Goal: Task Accomplishment & Management: Manage account settings

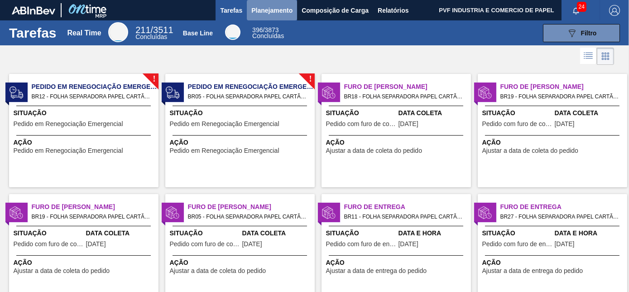
click at [261, 5] on span "Planejamento" at bounding box center [271, 10] width 41 height 11
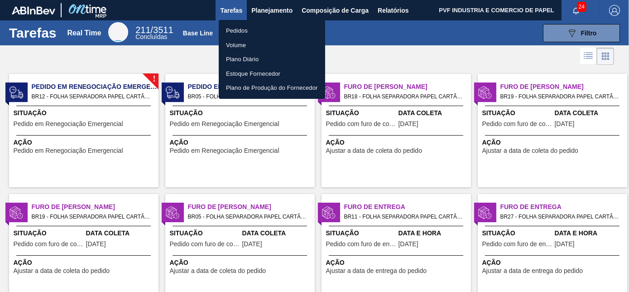
click at [249, 28] on li "Pedidos" at bounding box center [272, 31] width 106 height 14
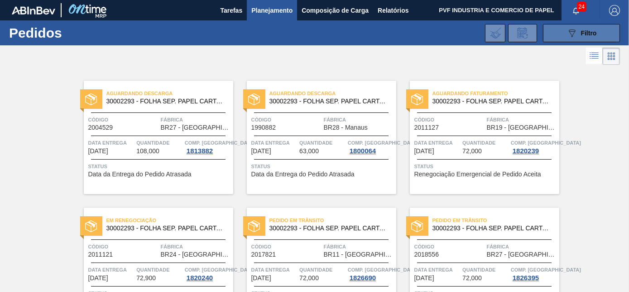
click at [582, 36] on span "Filtro" at bounding box center [589, 32] width 16 height 7
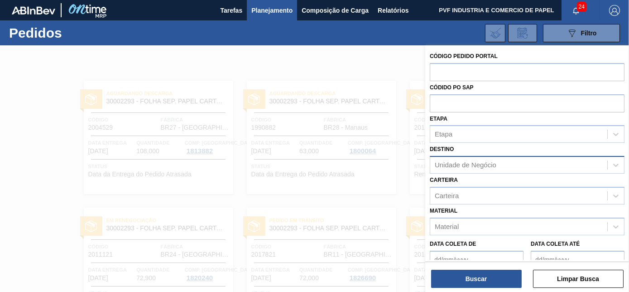
click at [502, 167] on div "Unidade de Negócio" at bounding box center [518, 164] width 177 height 13
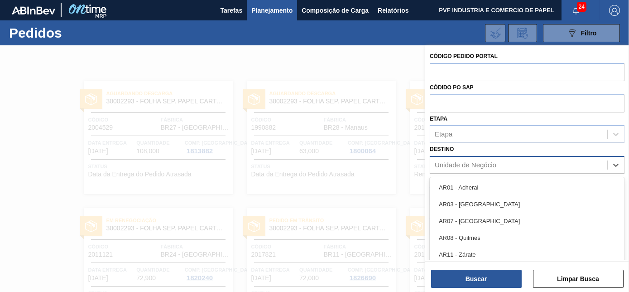
scroll to position [24, 0]
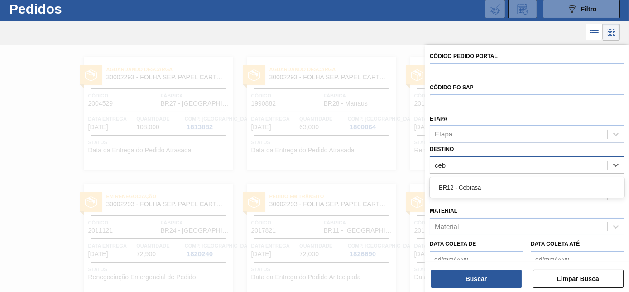
type input "cebr"
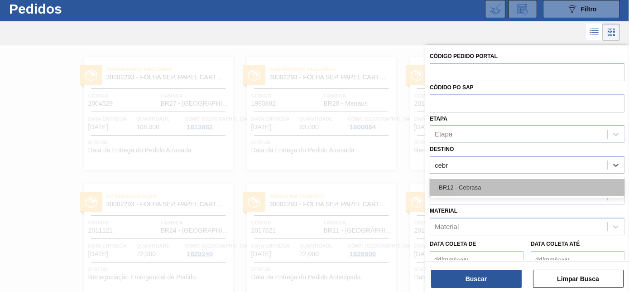
click at [492, 188] on div "BR12 - Cebrasa" at bounding box center [527, 187] width 195 height 17
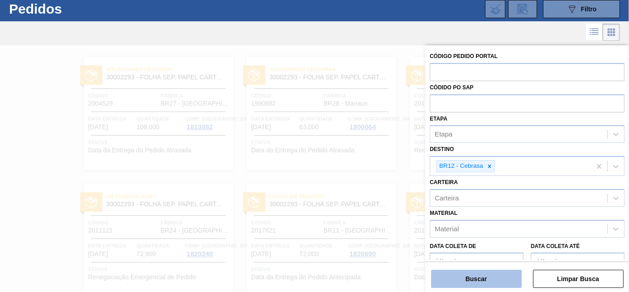
click at [480, 277] on button "Buscar" at bounding box center [476, 278] width 91 height 18
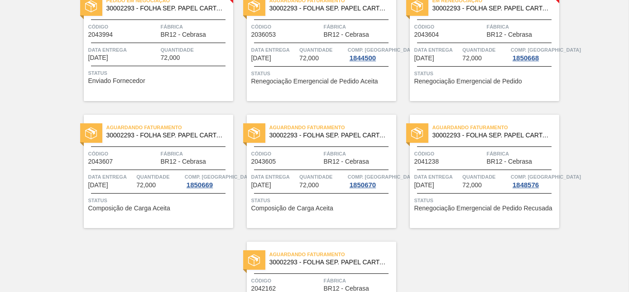
scroll to position [151, 0]
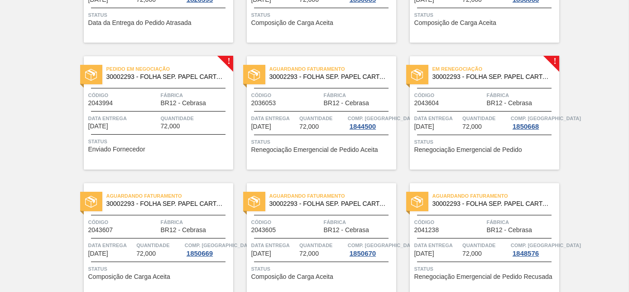
click at [472, 100] on div "Código 2043604" at bounding box center [449, 99] width 70 height 16
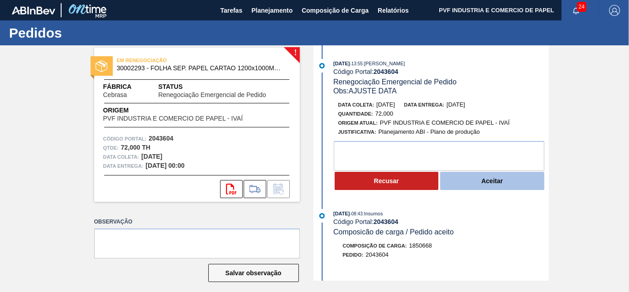
click at [472, 184] on button "Aceitar" at bounding box center [492, 181] width 104 height 18
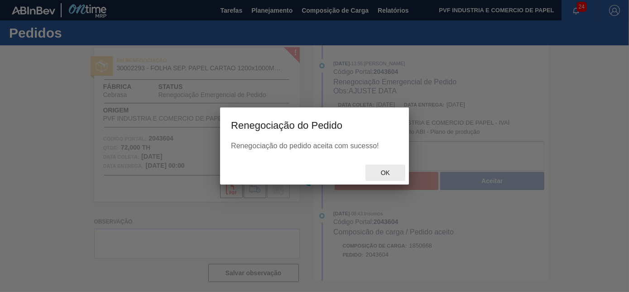
click at [392, 174] on span "Ok" at bounding box center [385, 172] width 24 height 7
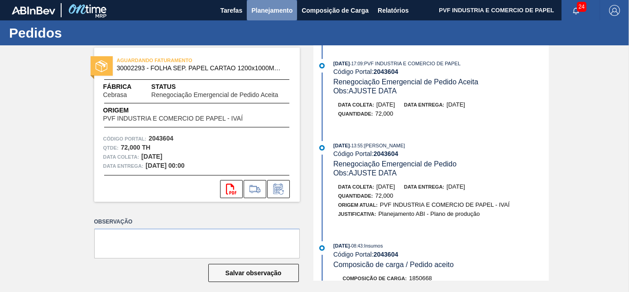
click at [263, 6] on span "Planejamento" at bounding box center [271, 10] width 41 height 11
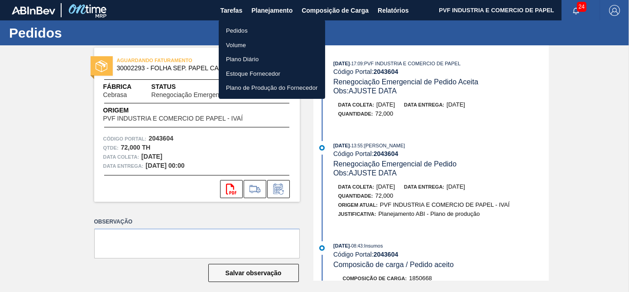
click at [249, 28] on li "Pedidos" at bounding box center [272, 31] width 106 height 14
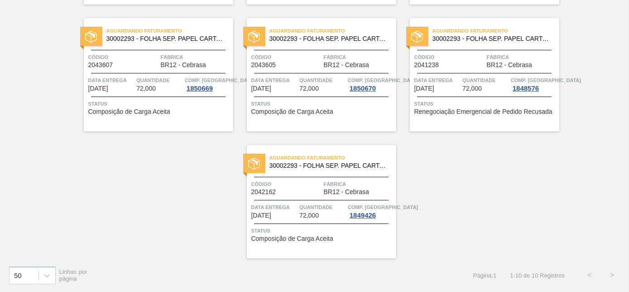
scroll to position [110, 0]
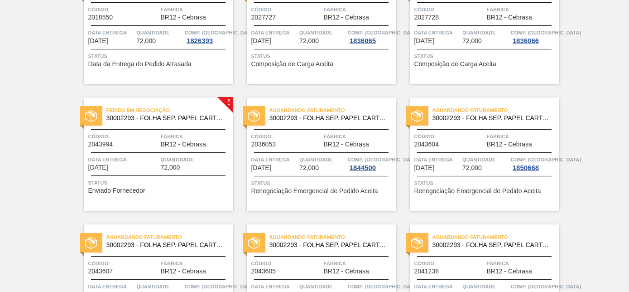
click at [162, 135] on span "Fábrica" at bounding box center [196, 136] width 70 height 9
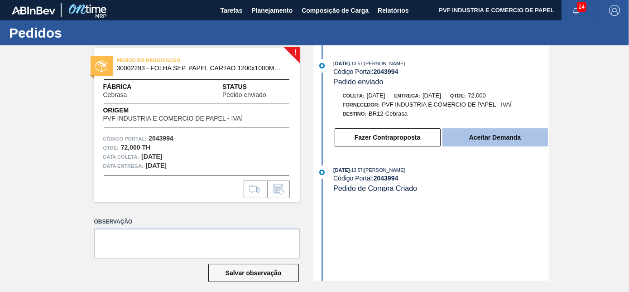
click at [457, 142] on button "Aceitar Demanda" at bounding box center [494, 137] width 105 height 18
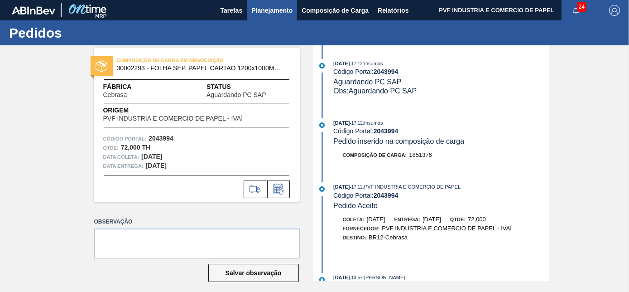
click at [268, 12] on span "Planejamento" at bounding box center [271, 10] width 41 height 11
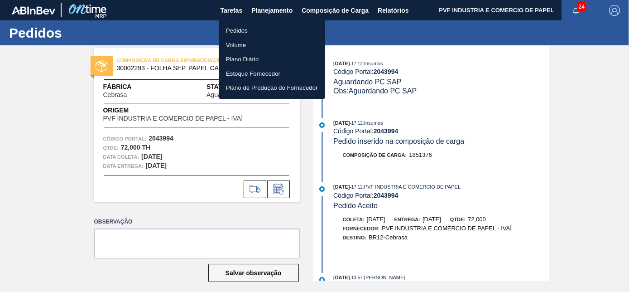
click at [234, 28] on li "Pedidos" at bounding box center [272, 31] width 106 height 14
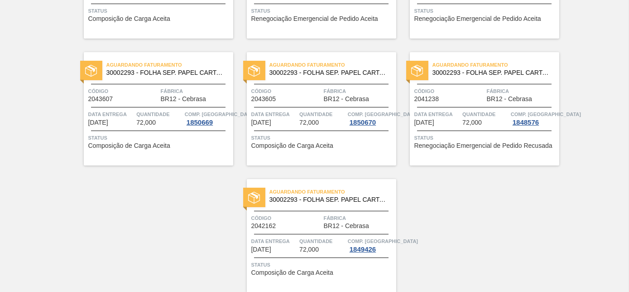
scroll to position [288, 0]
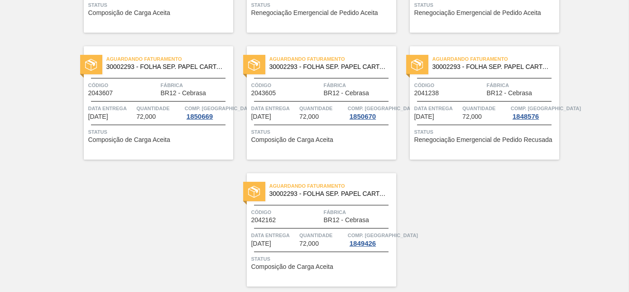
click at [305, 215] on span "Código" at bounding box center [286, 211] width 70 height 9
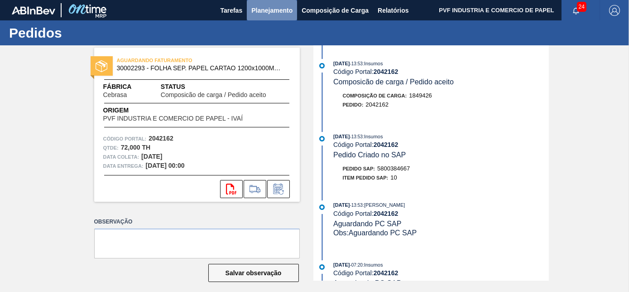
click at [262, 8] on span "Planejamento" at bounding box center [271, 10] width 41 height 11
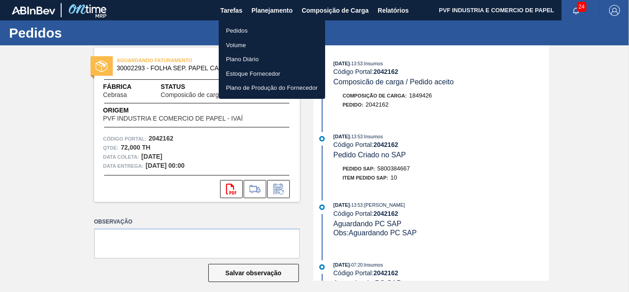
click at [244, 29] on li "Pedidos" at bounding box center [272, 31] width 106 height 14
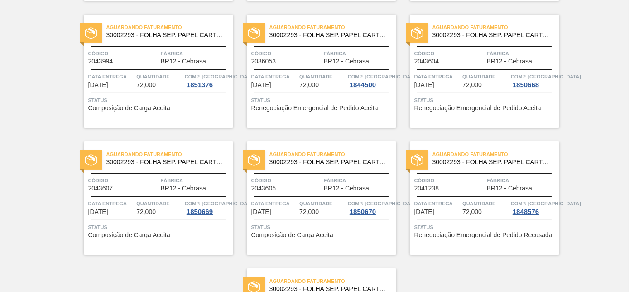
scroll to position [192, 0]
click at [150, 49] on span "Código" at bounding box center [123, 53] width 70 height 9
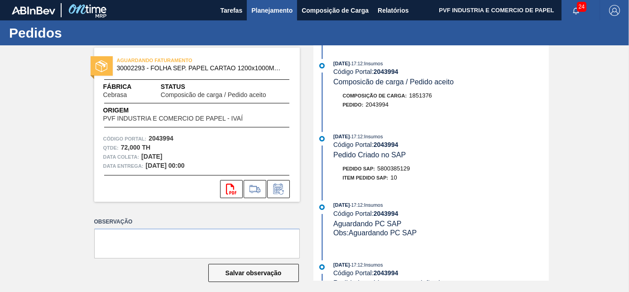
click at [262, 9] on span "Planejamento" at bounding box center [271, 10] width 41 height 11
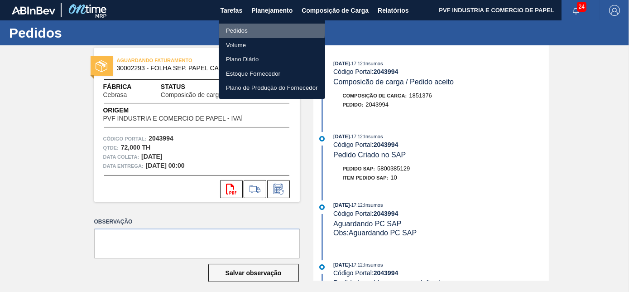
click at [240, 28] on li "Pedidos" at bounding box center [272, 31] width 106 height 14
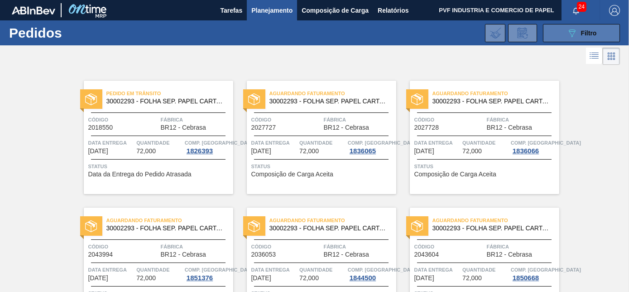
click at [585, 28] on div "089F7B8B-B2A5-4AFE-B5C0-19BA573D28AC Filtro" at bounding box center [581, 33] width 30 height 11
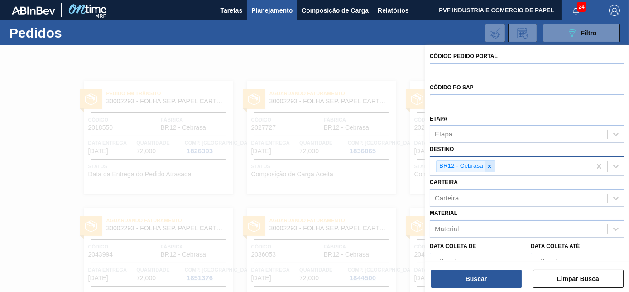
click at [490, 165] on icon at bounding box center [489, 166] width 6 height 6
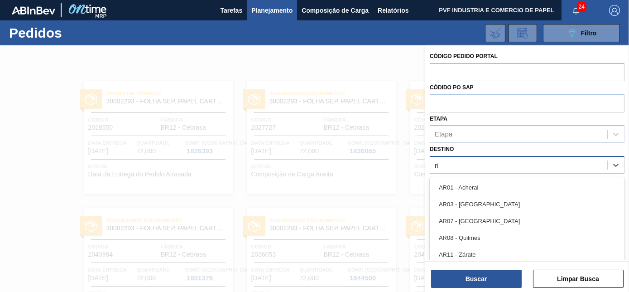
scroll to position [24, 0]
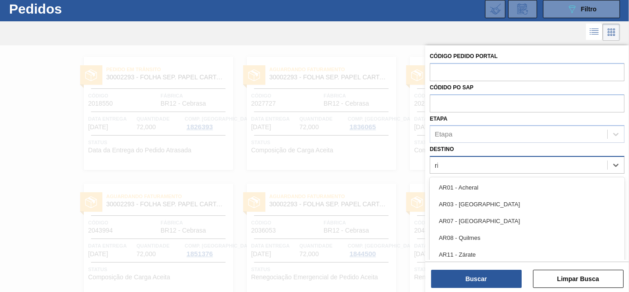
type input "rio"
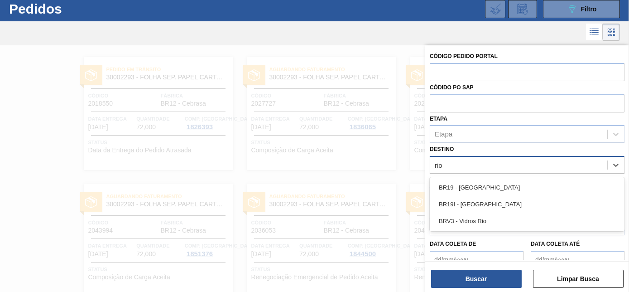
click at [475, 179] on div "BR19 - [GEOGRAPHIC_DATA]" at bounding box center [527, 187] width 195 height 17
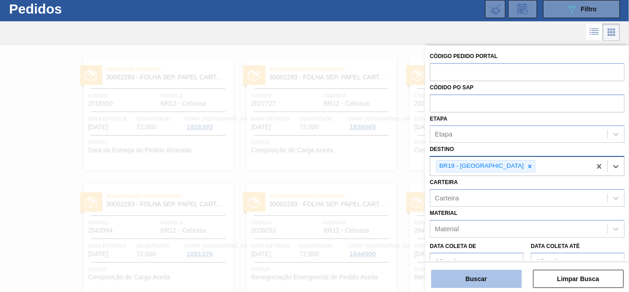
click at [483, 279] on button "Buscar" at bounding box center [476, 278] width 91 height 18
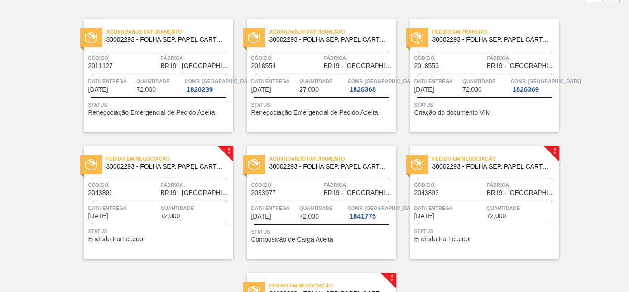
scroll to position [148, 0]
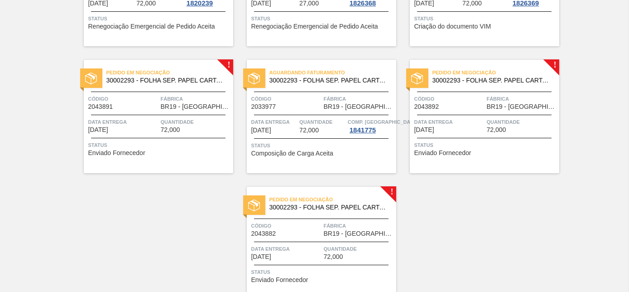
click at [184, 111] on div "Pedido em Negociação 30002293 - FOLHA SEP. PAPEL CARTAO 1200x1000M 350g Código …" at bounding box center [158, 116] width 149 height 113
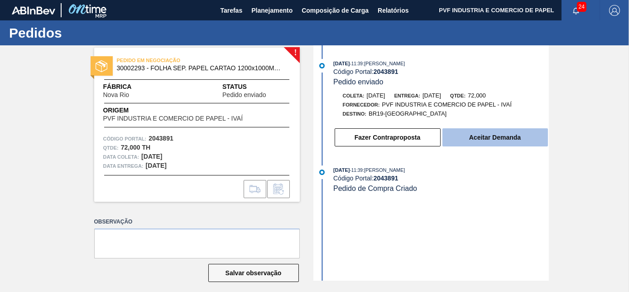
click at [492, 129] on button "Aceitar Demanda" at bounding box center [494, 137] width 105 height 18
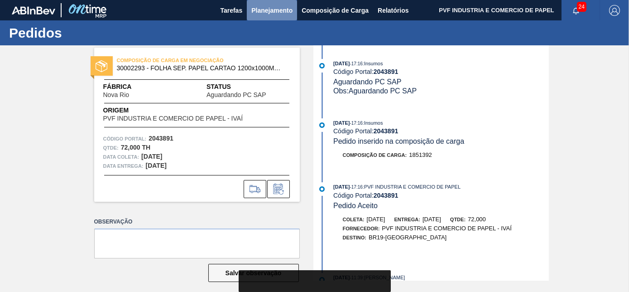
click at [273, 5] on span "Planejamento" at bounding box center [271, 10] width 41 height 11
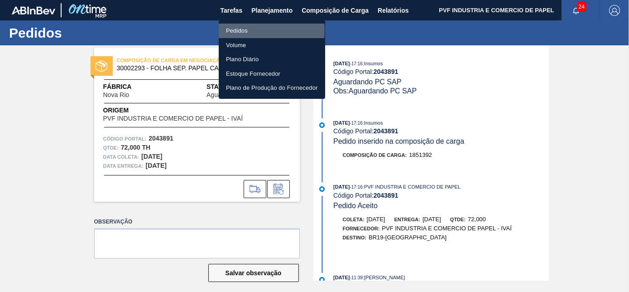
click at [234, 30] on li "Pedidos" at bounding box center [272, 31] width 106 height 14
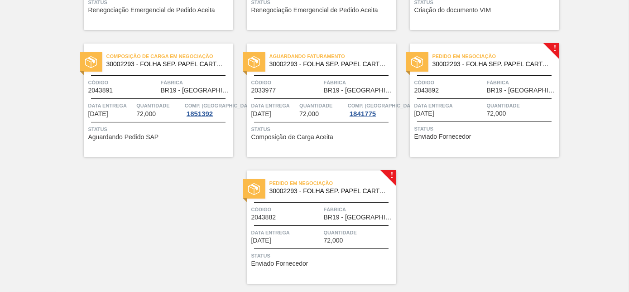
scroll to position [164, 0]
click at [476, 68] on div "Pedido em Negociação 30002293 - FOLHA SEP. PAPEL CARTAO 1200x1000M 350g" at bounding box center [484, 60] width 149 height 20
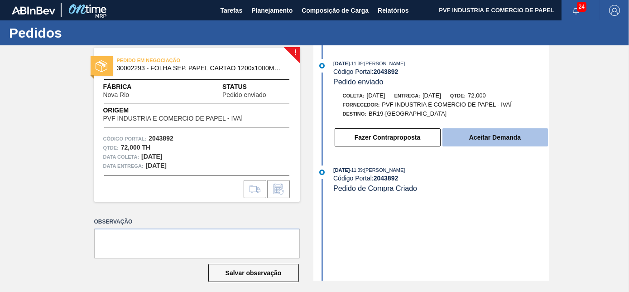
click at [459, 141] on button "Aceitar Demanda" at bounding box center [494, 137] width 105 height 18
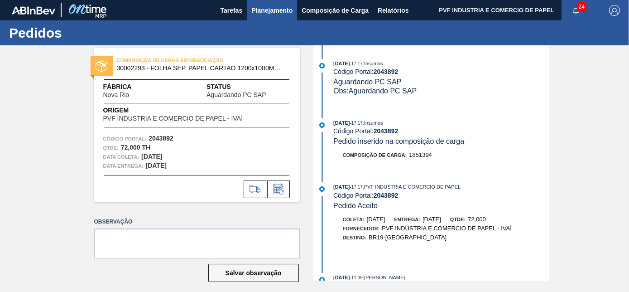
click at [278, 12] on span "Planejamento" at bounding box center [271, 10] width 41 height 11
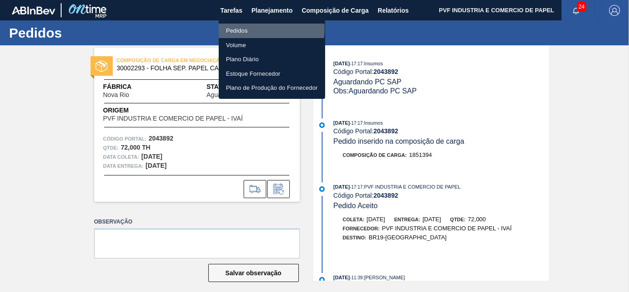
click at [239, 29] on li "Pedidos" at bounding box center [272, 31] width 106 height 14
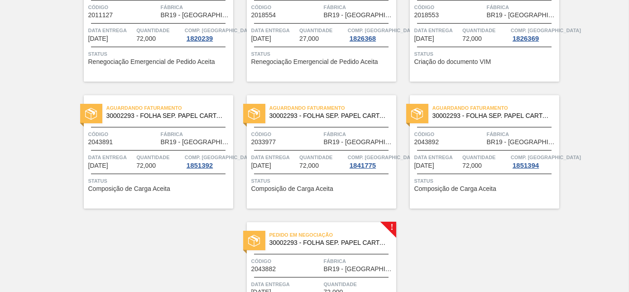
scroll to position [189, 0]
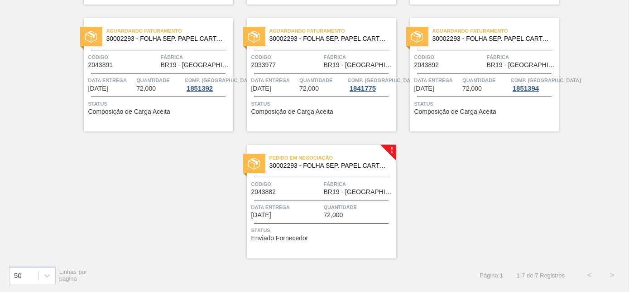
click at [320, 178] on div "Pedido em Negociação 30002293 - FOLHA SEP. PAPEL CARTAO 1200x1000M 350g Código …" at bounding box center [321, 201] width 149 height 113
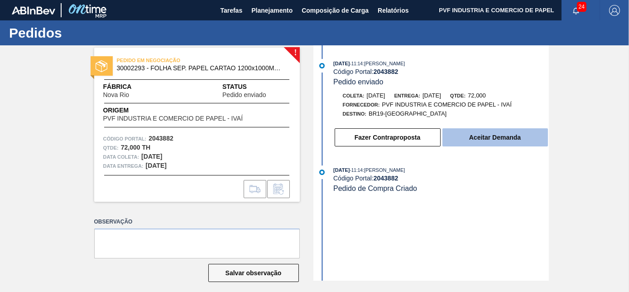
click at [477, 134] on button "Aceitar Demanda" at bounding box center [494, 137] width 105 height 18
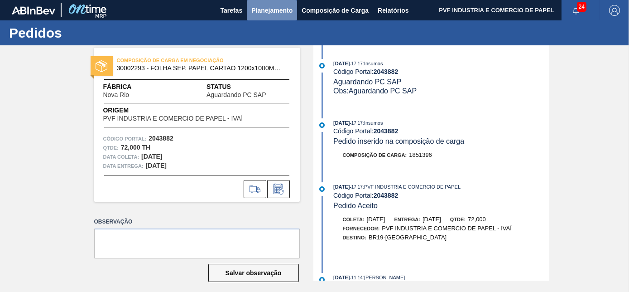
click at [265, 11] on span "Planejamento" at bounding box center [271, 10] width 41 height 11
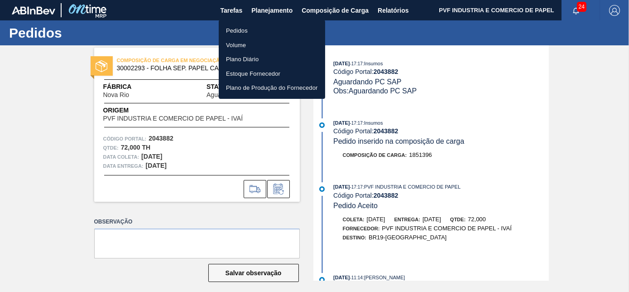
click at [242, 32] on li "Pedidos" at bounding box center [272, 31] width 106 height 14
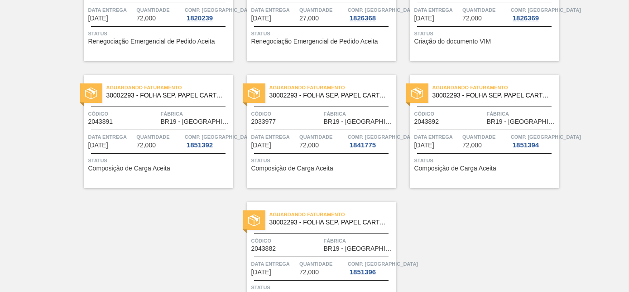
scroll to position [123, 0]
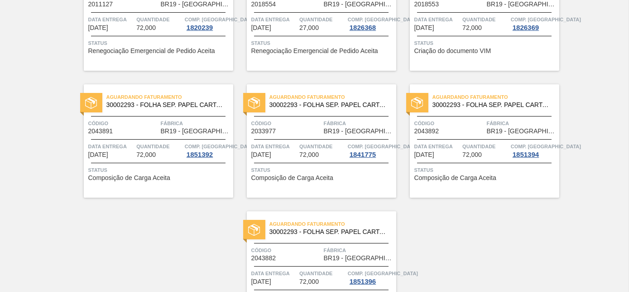
click at [157, 124] on span "Código" at bounding box center [123, 123] width 70 height 9
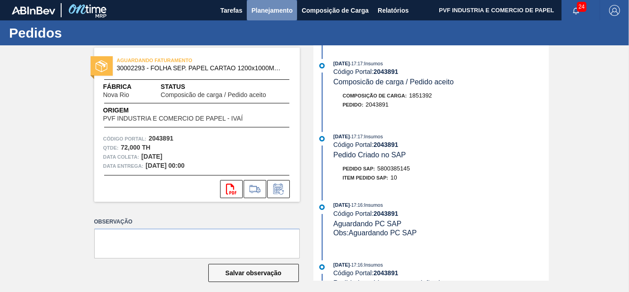
click at [263, 9] on span "Planejamento" at bounding box center [271, 10] width 41 height 11
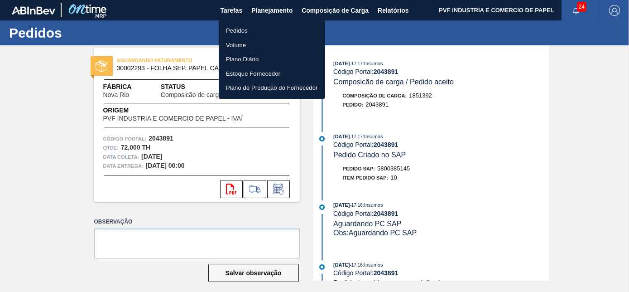
click at [241, 28] on li "Pedidos" at bounding box center [272, 31] width 106 height 14
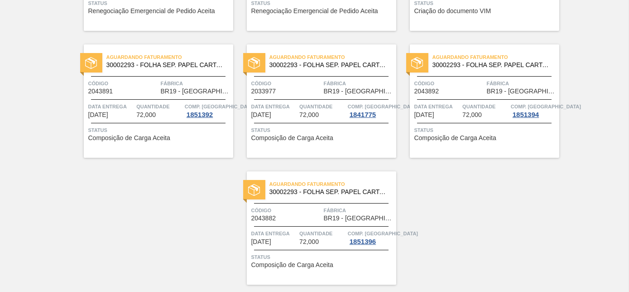
scroll to position [148, 0]
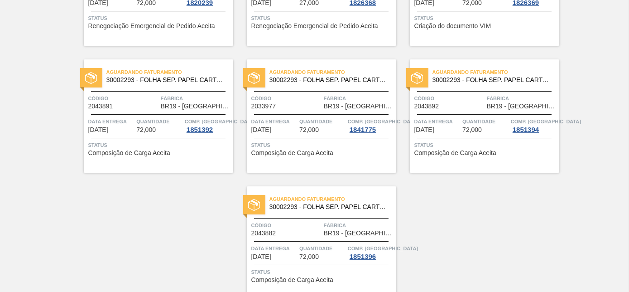
click at [461, 115] on div "Aguardando Faturamento 30002293 - FOLHA SEP. PAPEL CARTAO 1200x1000M 350g Códig…" at bounding box center [484, 115] width 149 height 113
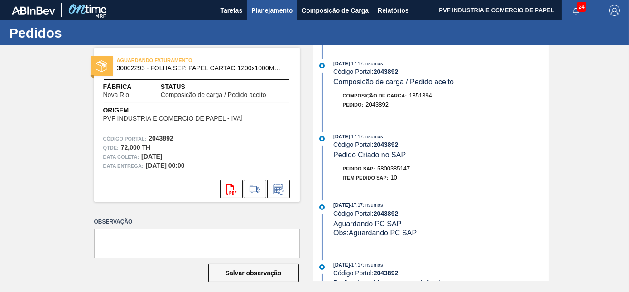
click at [272, 12] on span "Planejamento" at bounding box center [271, 10] width 41 height 11
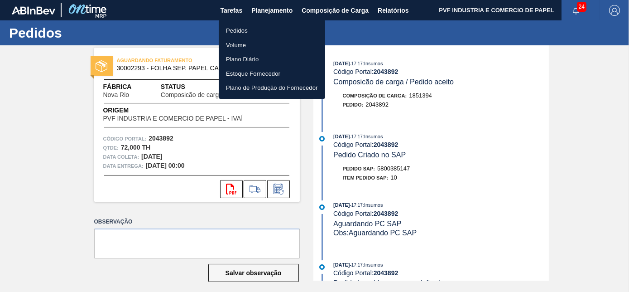
click at [244, 28] on li "Pedidos" at bounding box center [272, 31] width 106 height 14
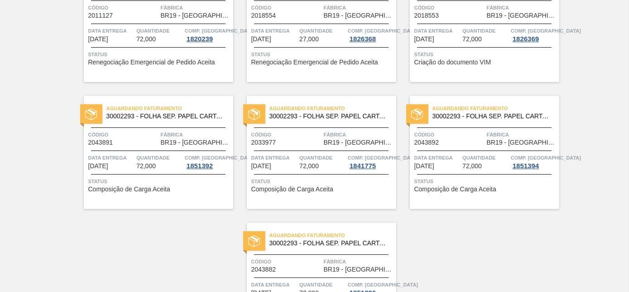
scroll to position [164, 0]
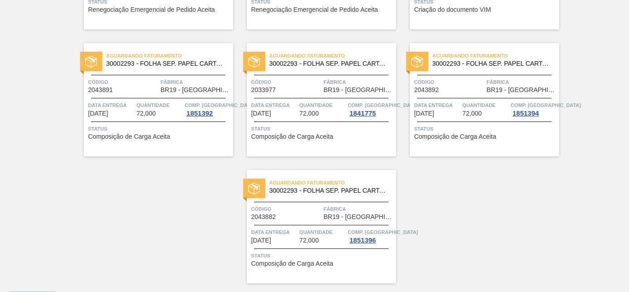
click at [316, 193] on span "30002293 - FOLHA SEP. PAPEL CARTAO 1200x1000M 350g" at bounding box center [328, 190] width 119 height 7
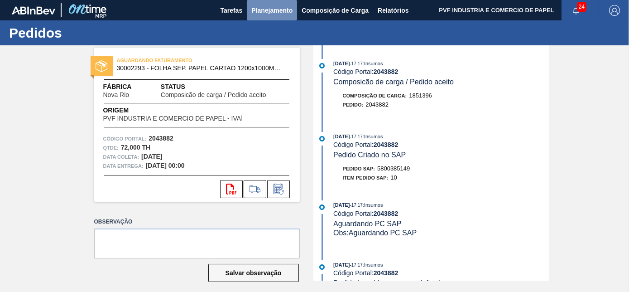
click at [268, 8] on span "Planejamento" at bounding box center [271, 10] width 41 height 11
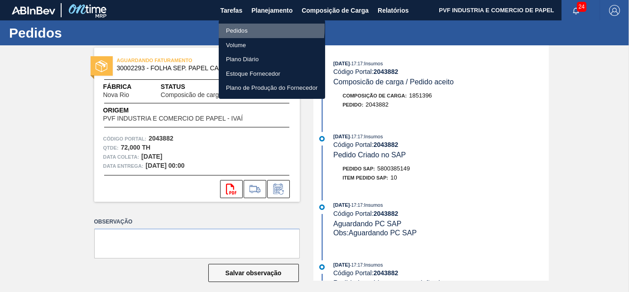
click at [230, 28] on li "Pedidos" at bounding box center [272, 31] width 106 height 14
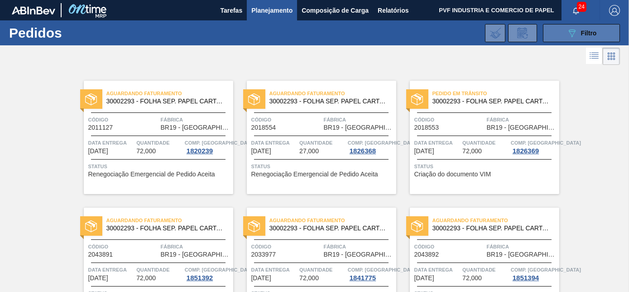
click at [578, 28] on div "089F7B8B-B2A5-4AFE-B5C0-19BA573D28AC Filtro" at bounding box center [581, 33] width 30 height 11
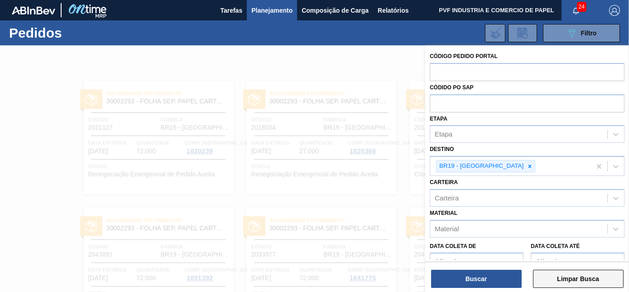
click at [576, 280] on button "Limpar Busca" at bounding box center [578, 278] width 91 height 18
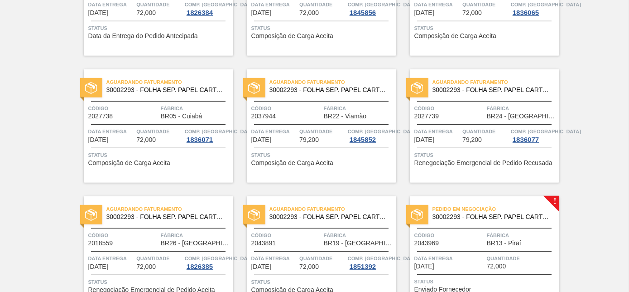
scroll to position [1317, 0]
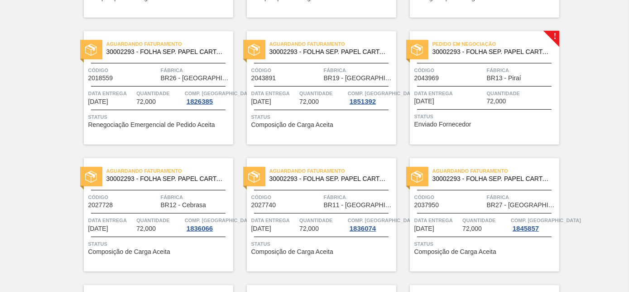
click at [448, 52] on span "30002293 - FOLHA SEP. PAPEL CARTAO 1200x1000M 350g" at bounding box center [491, 51] width 119 height 7
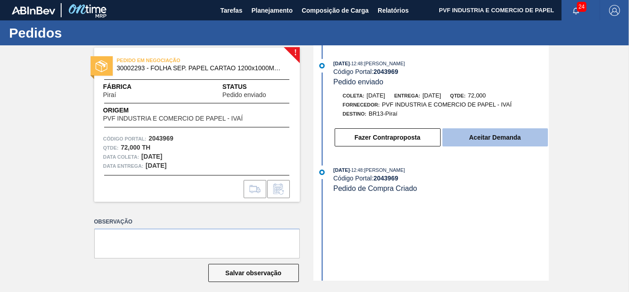
click at [480, 141] on button "Aceitar Demanda" at bounding box center [494, 137] width 105 height 18
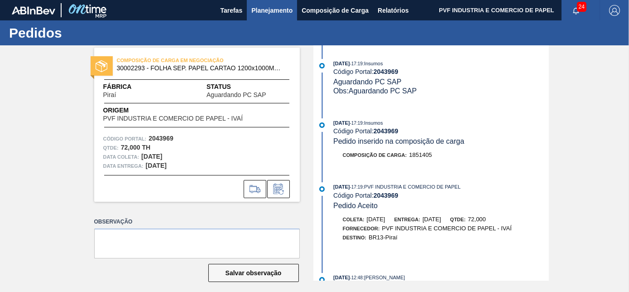
click at [271, 11] on span "Planejamento" at bounding box center [271, 10] width 41 height 11
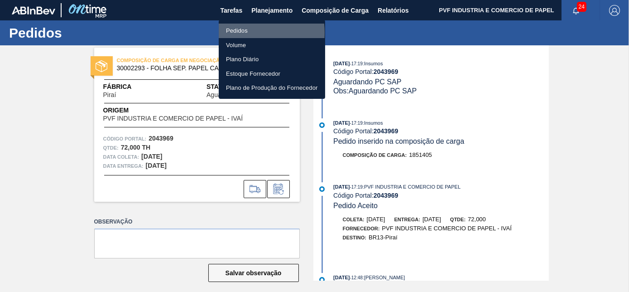
click at [236, 33] on li "Pedidos" at bounding box center [272, 31] width 106 height 14
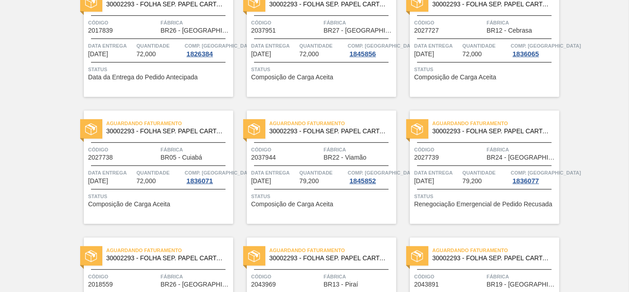
scroll to position [1276, 0]
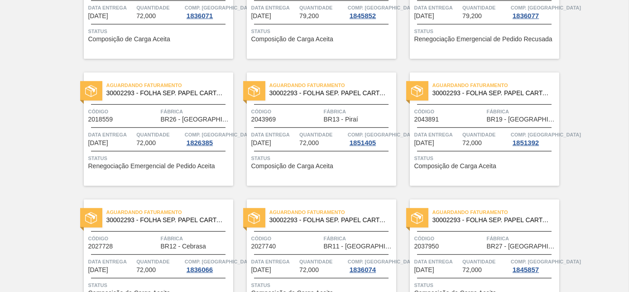
click at [301, 123] on div "Aguardando Faturamento 30002293 - FOLHA SEP. PAPEL CARTAO 1200x1000M 350g Códig…" at bounding box center [321, 128] width 149 height 113
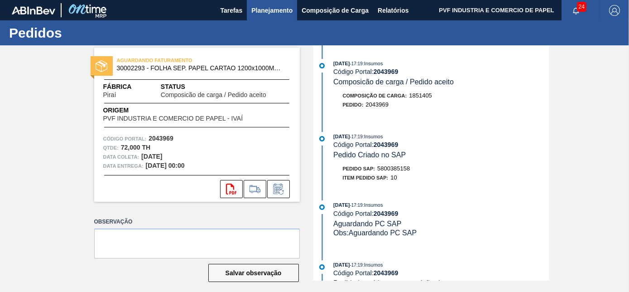
click at [263, 10] on span "Planejamento" at bounding box center [271, 10] width 41 height 11
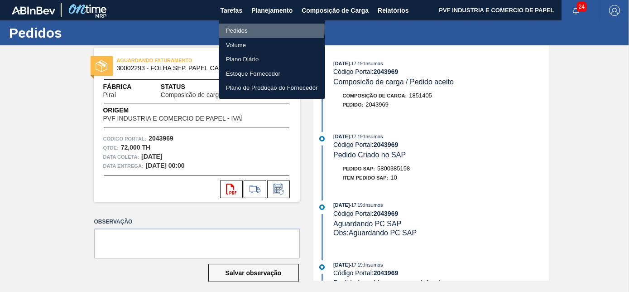
click at [245, 29] on li "Pedidos" at bounding box center [272, 31] width 106 height 14
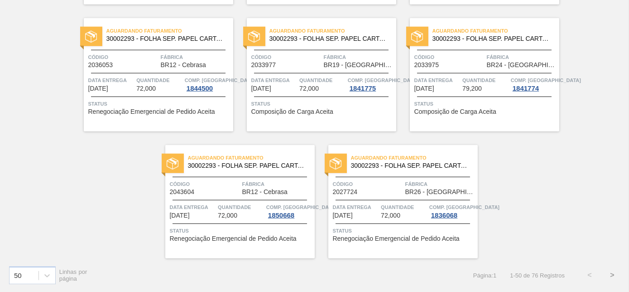
scroll to position [1799, 0]
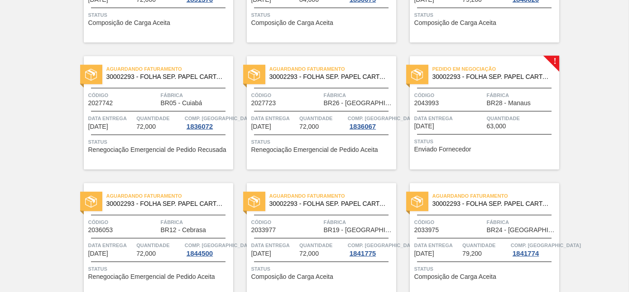
click at [468, 93] on span "Código" at bounding box center [449, 95] width 70 height 9
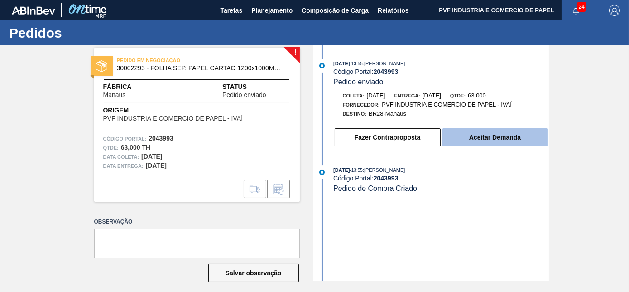
click at [477, 133] on button "Aceitar Demanda" at bounding box center [494, 137] width 105 height 18
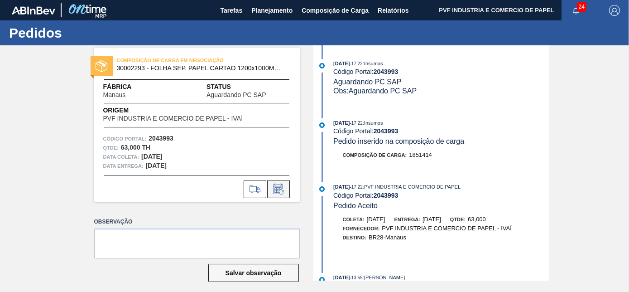
click at [274, 187] on icon at bounding box center [278, 188] width 14 height 11
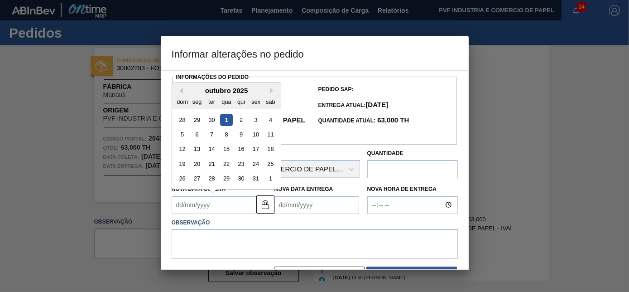
click at [217, 204] on Coleta2043993 "Nova Data Coleta" at bounding box center [214, 205] width 85 height 18
click at [261, 134] on div "10" at bounding box center [255, 134] width 12 height 12
type Coleta2043993 "[DATE]"
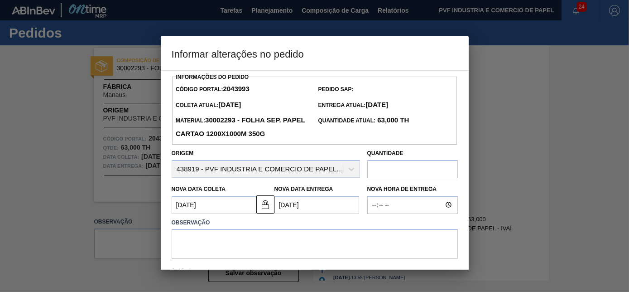
click at [219, 206] on Coleta2043993 "[DATE]" at bounding box center [214, 205] width 85 height 18
click at [258, 207] on button at bounding box center [265, 204] width 18 height 18
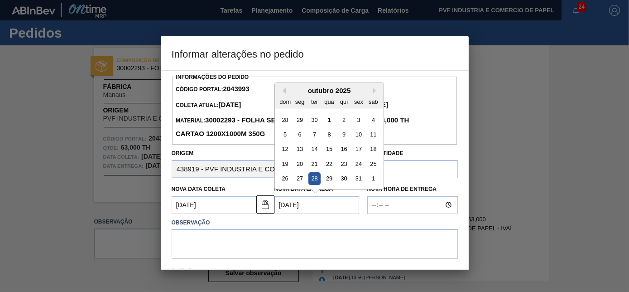
click at [286, 207] on Entrega2043993 "[DATE]" at bounding box center [316, 205] width 85 height 18
click at [376, 91] on button "Next Month" at bounding box center [376, 90] width 6 height 6
click at [327, 134] on div "5" at bounding box center [329, 134] width 12 height 12
type Entrega2043993 "[DATE]"
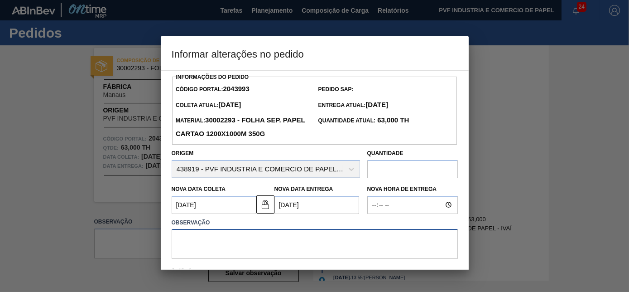
click at [270, 233] on textarea at bounding box center [315, 244] width 286 height 30
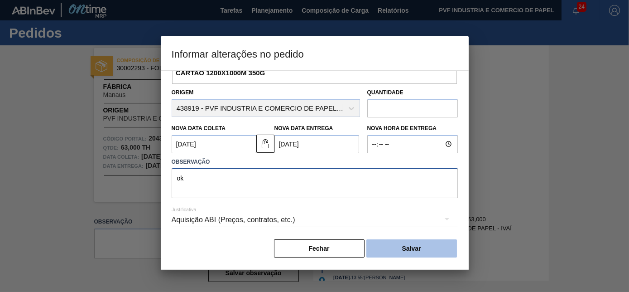
type textarea "ok"
click at [388, 245] on button "Salvar" at bounding box center [411, 248] width 91 height 18
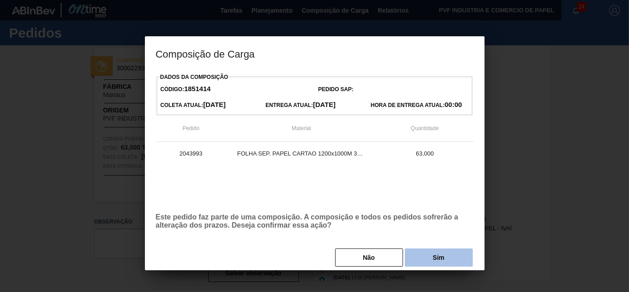
click at [424, 253] on button "Sim" at bounding box center [439, 257] width 68 height 18
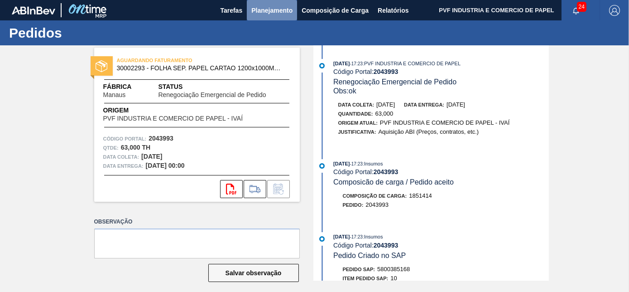
click at [272, 10] on span "Planejamento" at bounding box center [271, 10] width 41 height 11
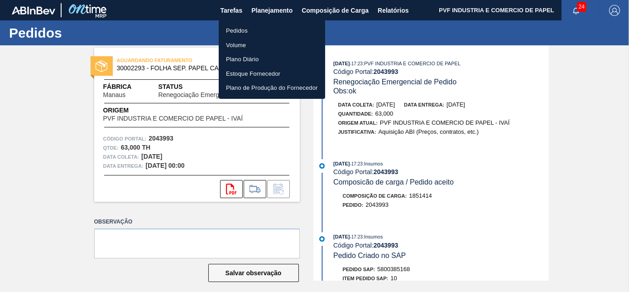
click at [231, 29] on li "Pedidos" at bounding box center [272, 31] width 106 height 14
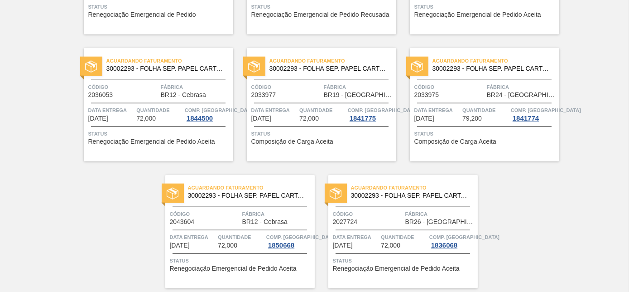
scroll to position [1964, 0]
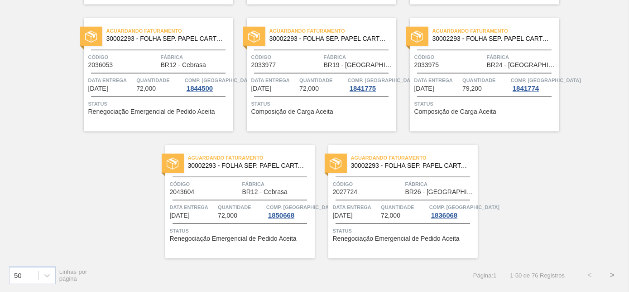
click at [611, 274] on button ">" at bounding box center [612, 274] width 23 height 23
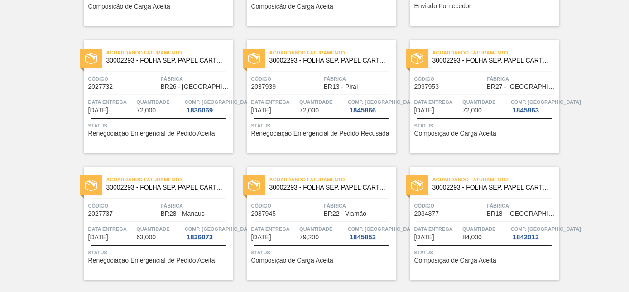
scroll to position [0, 0]
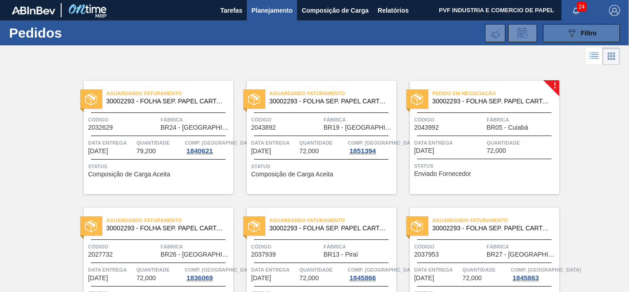
click at [573, 36] on icon "089F7B8B-B2A5-4AFE-B5C0-19BA573D28AC" at bounding box center [571, 33] width 11 height 11
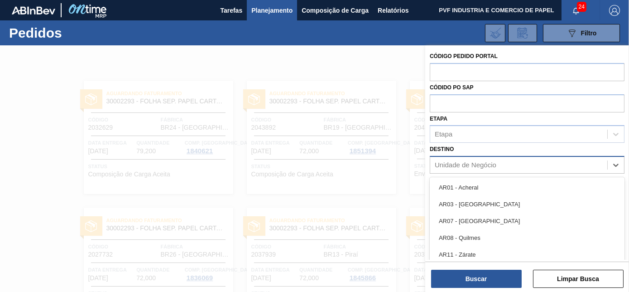
click at [496, 165] on div "Unidade de Negócio" at bounding box center [518, 164] width 177 height 13
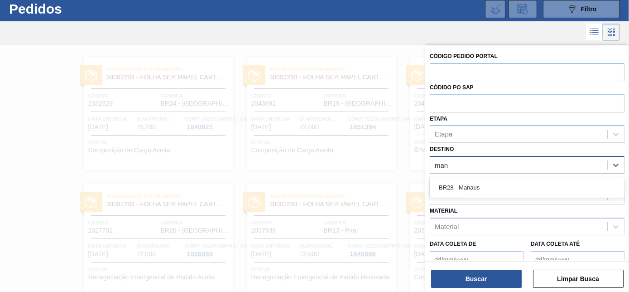
type input "mana"
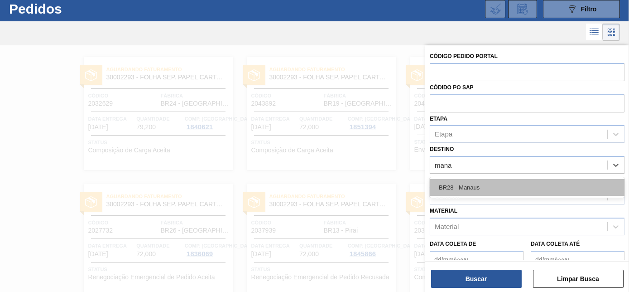
click at [492, 185] on div "BR28 - Manaus" at bounding box center [527, 187] width 195 height 17
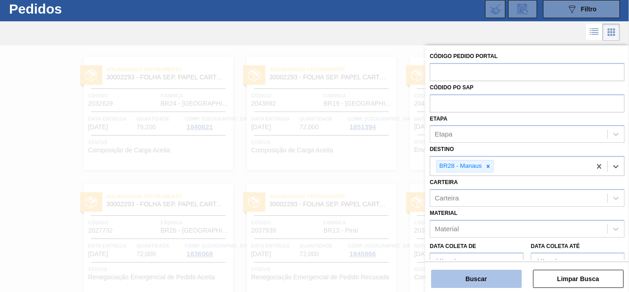
click at [483, 282] on button "Buscar" at bounding box center [476, 278] width 91 height 18
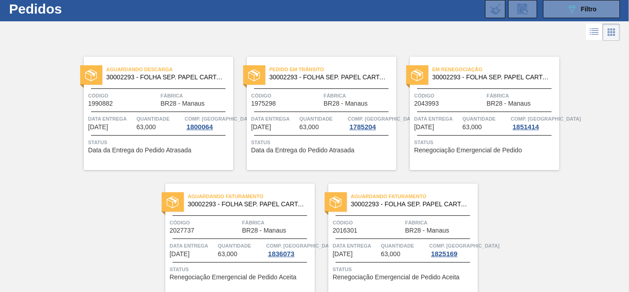
scroll to position [62, 0]
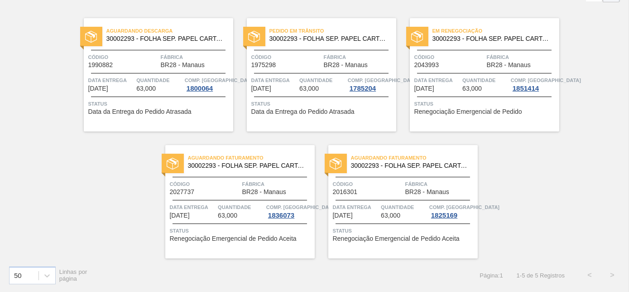
click at [450, 67] on div "Código 2043993" at bounding box center [449, 61] width 70 height 16
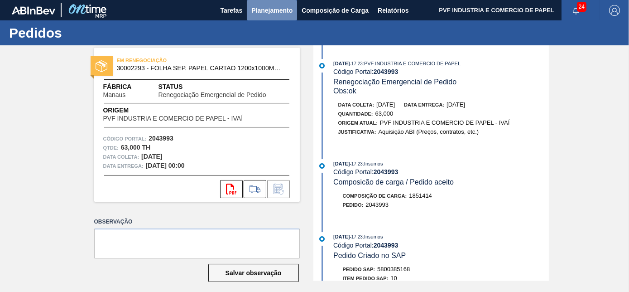
click at [262, 8] on span "Planejamento" at bounding box center [271, 10] width 41 height 11
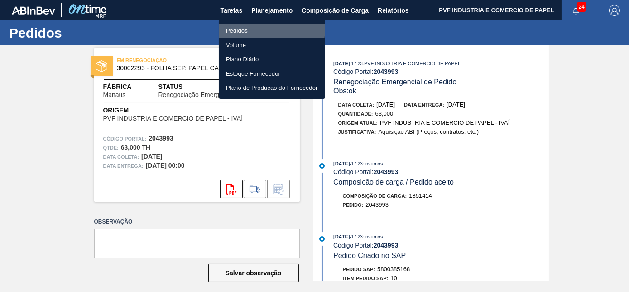
click at [234, 27] on li "Pedidos" at bounding box center [272, 31] width 106 height 14
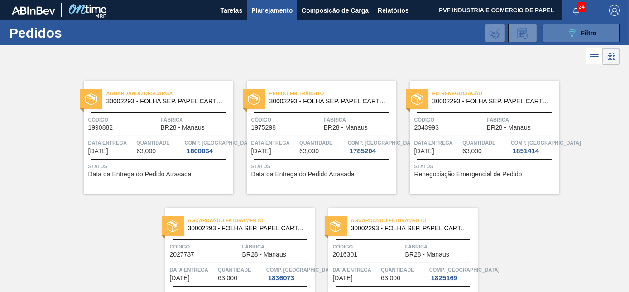
click at [584, 31] on span "Filtro" at bounding box center [589, 32] width 16 height 7
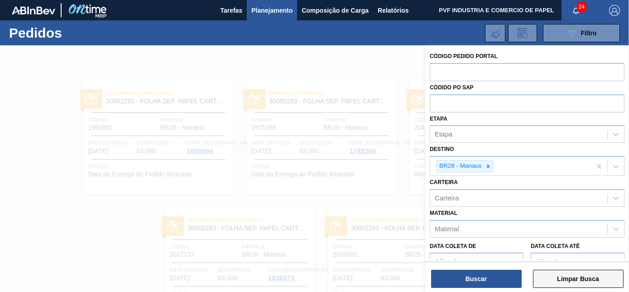
click at [569, 275] on button "Limpar Busca" at bounding box center [578, 278] width 91 height 18
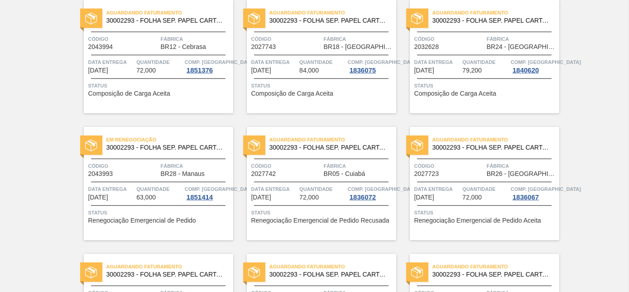
scroll to position [1964, 0]
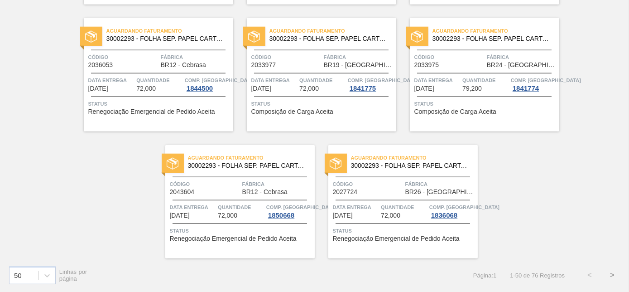
click at [612, 275] on button ">" at bounding box center [612, 274] width 23 height 23
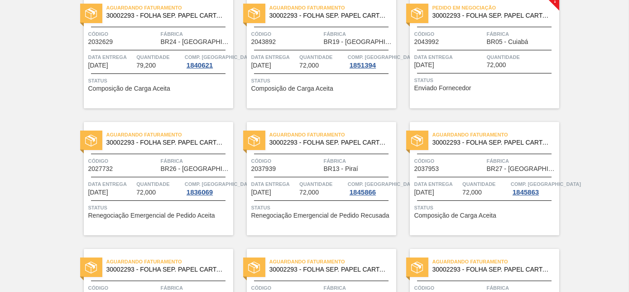
scroll to position [0, 0]
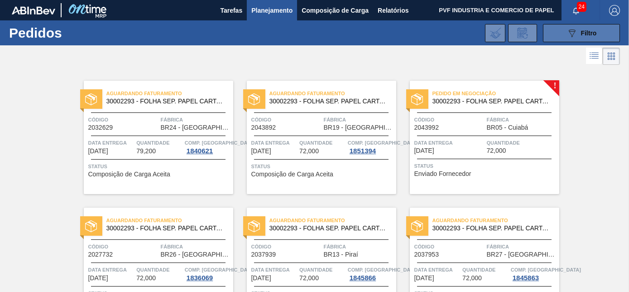
click at [576, 29] on div "089F7B8B-B2A5-4AFE-B5C0-19BA573D28AC Filtro" at bounding box center [581, 33] width 30 height 11
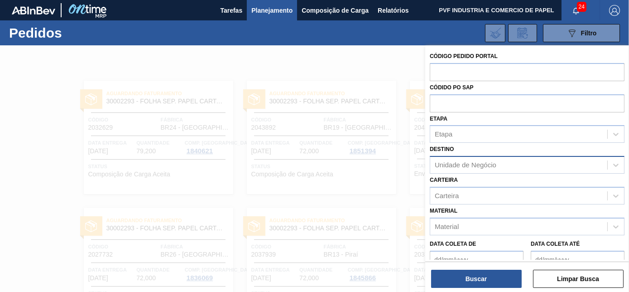
click at [467, 161] on div "Unidade de Negócio" at bounding box center [466, 165] width 62 height 8
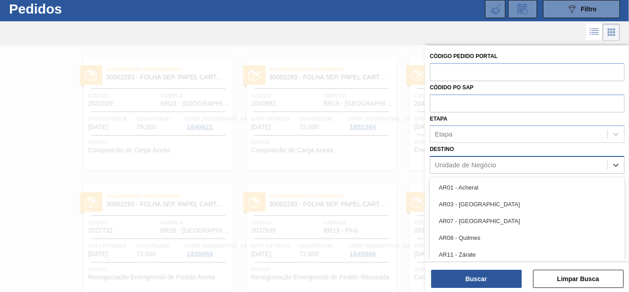
scroll to position [24, 0]
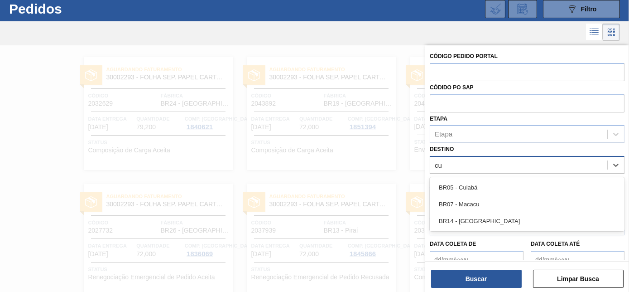
type input "cui"
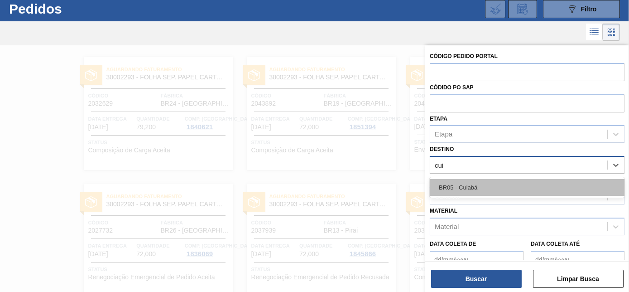
click at [464, 182] on div "BR05 - Cuiabá" at bounding box center [527, 187] width 195 height 17
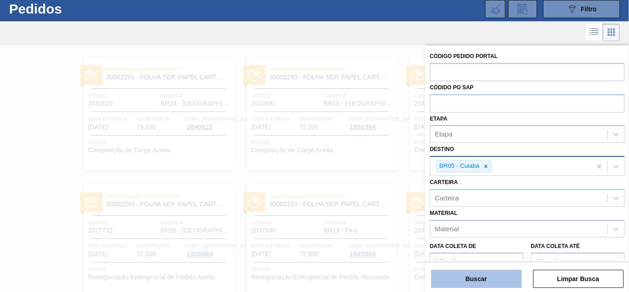
click at [486, 277] on button "Buscar" at bounding box center [476, 278] width 91 height 18
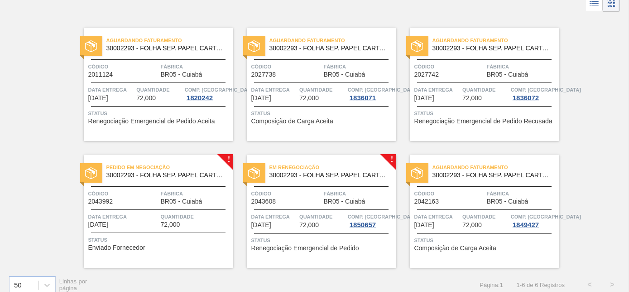
scroll to position [62, 0]
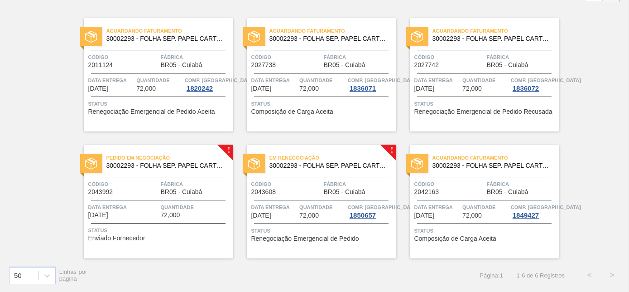
click at [177, 205] on span "Quantidade" at bounding box center [196, 206] width 70 height 9
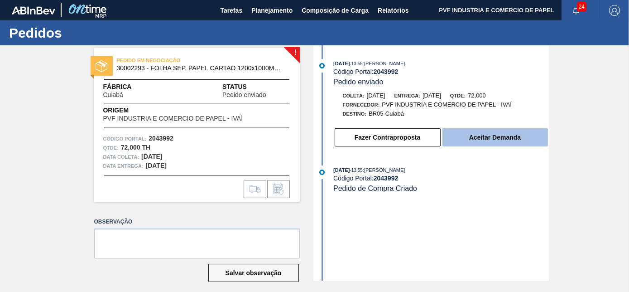
click at [486, 136] on button "Aceitar Demanda" at bounding box center [494, 137] width 105 height 18
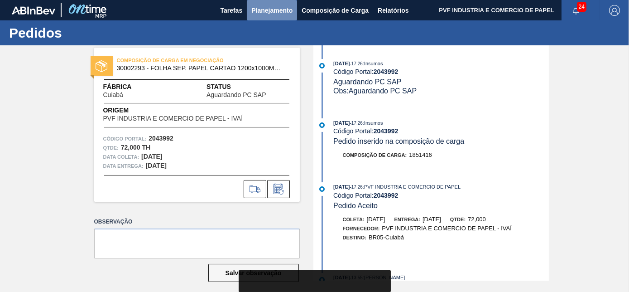
click at [268, 8] on span "Planejamento" at bounding box center [271, 10] width 41 height 11
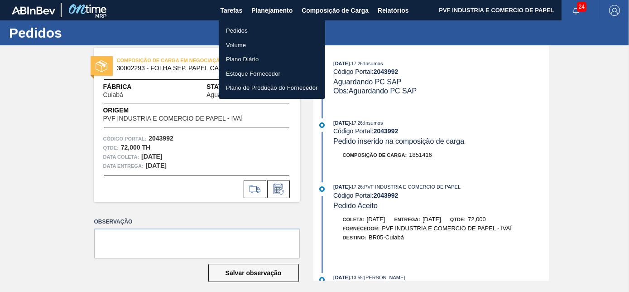
click at [244, 31] on li "Pedidos" at bounding box center [272, 31] width 106 height 14
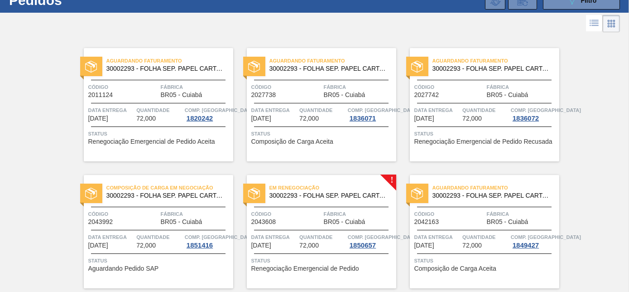
scroll to position [62, 0]
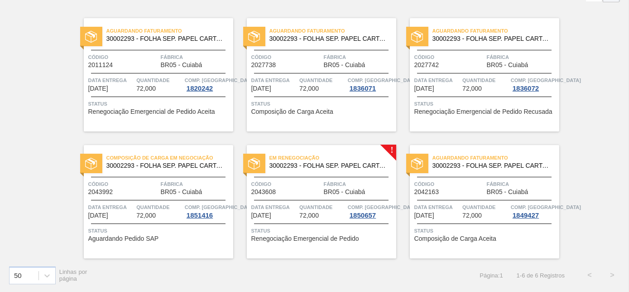
click at [161, 179] on span "Fábrica" at bounding box center [196, 183] width 70 height 9
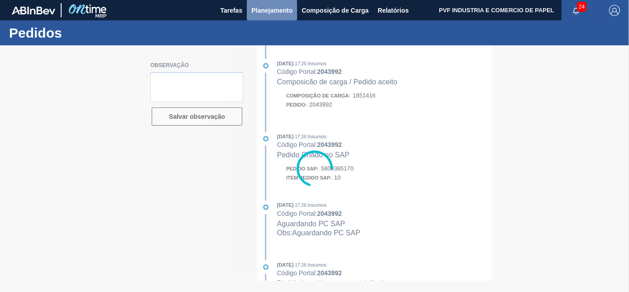
click at [268, 12] on span "Planejamento" at bounding box center [271, 10] width 41 height 11
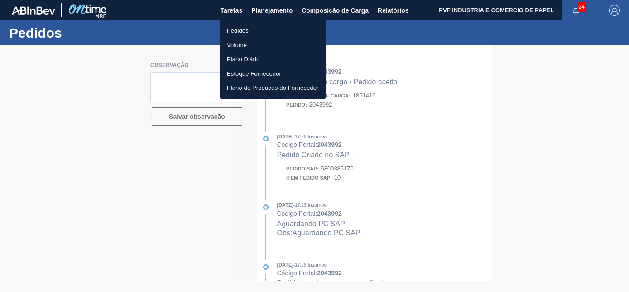
click at [231, 32] on li "Pedidos" at bounding box center [273, 31] width 106 height 14
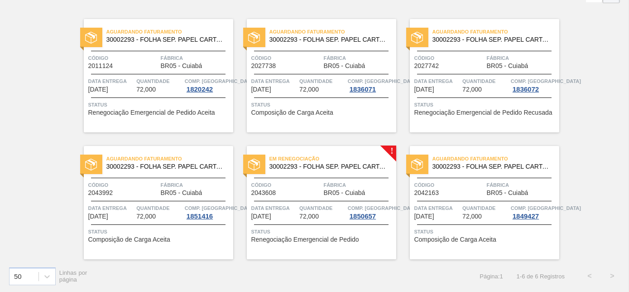
scroll to position [62, 0]
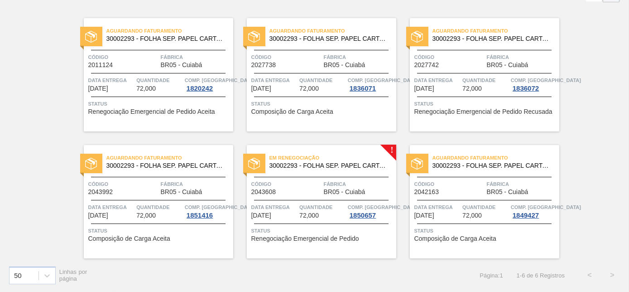
click at [290, 153] on span "Em renegociação" at bounding box center [332, 157] width 127 height 9
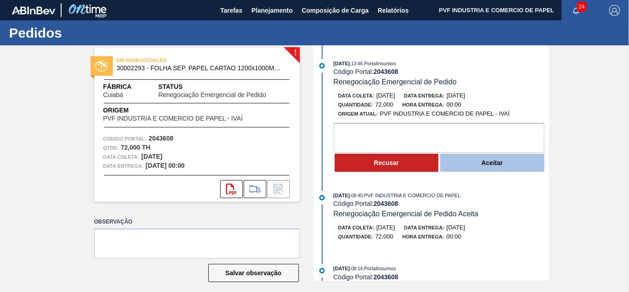
click at [506, 162] on button "Aceitar" at bounding box center [492, 162] width 104 height 18
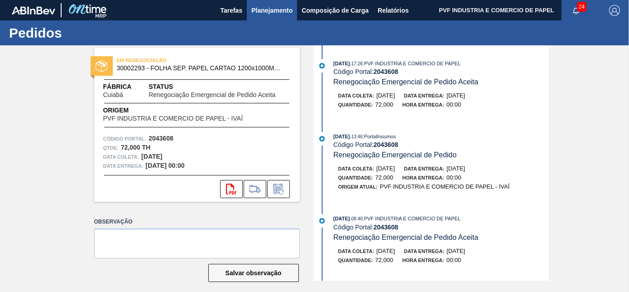
click at [266, 10] on span "Planejamento" at bounding box center [271, 10] width 41 height 11
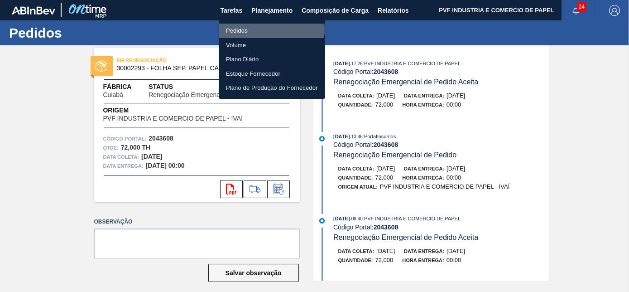
click at [246, 29] on li "Pedidos" at bounding box center [272, 31] width 106 height 14
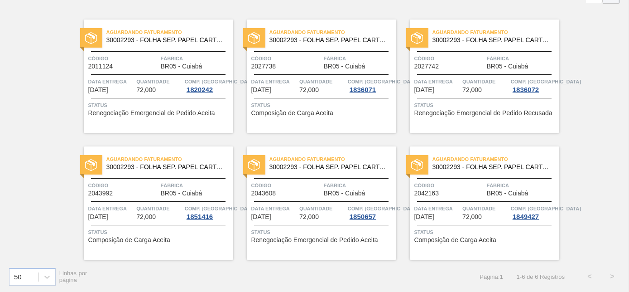
scroll to position [62, 0]
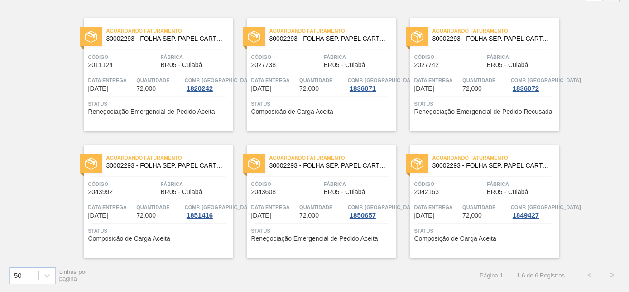
click at [442, 232] on span "Status" at bounding box center [485, 230] width 143 height 9
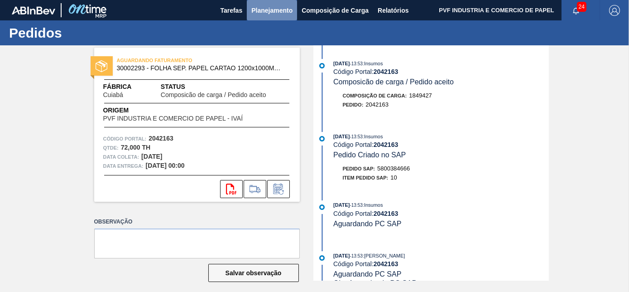
click at [277, 7] on span "Planejamento" at bounding box center [271, 10] width 41 height 11
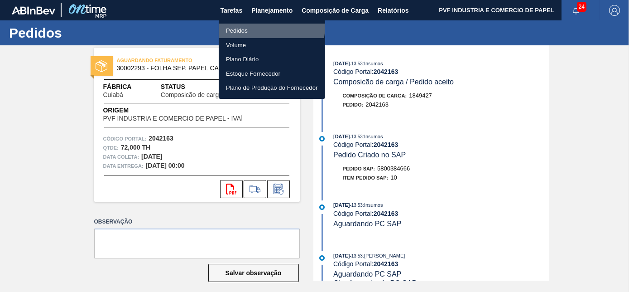
click at [245, 25] on li "Pedidos" at bounding box center [272, 31] width 106 height 14
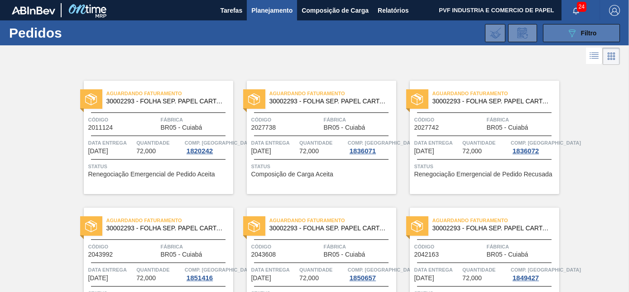
click at [574, 33] on icon "089F7B8B-B2A5-4AFE-B5C0-19BA573D28AC" at bounding box center [571, 33] width 11 height 11
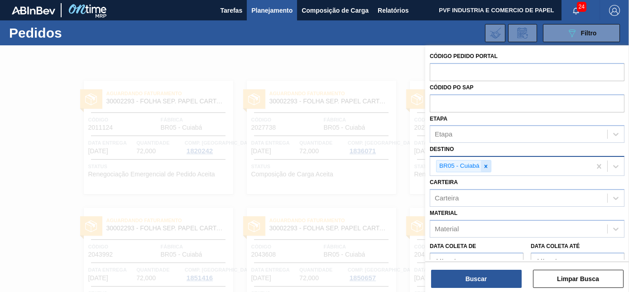
click at [488, 164] on div at bounding box center [486, 165] width 10 height 11
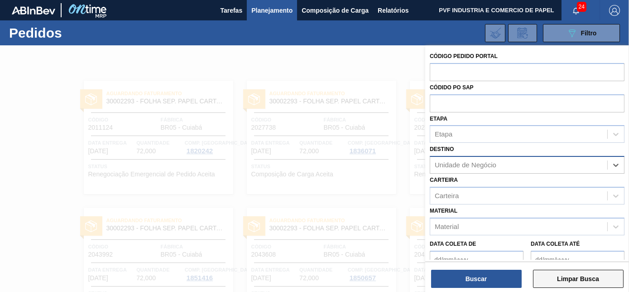
click at [560, 276] on button "Limpar Busca" at bounding box center [578, 278] width 91 height 18
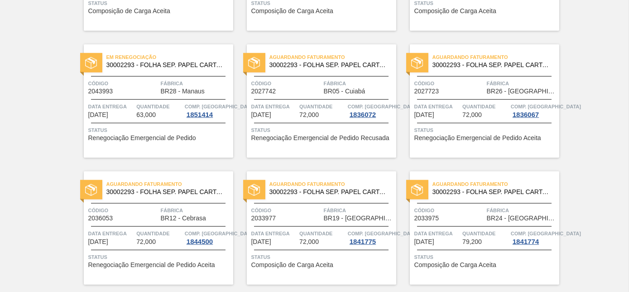
scroll to position [1964, 0]
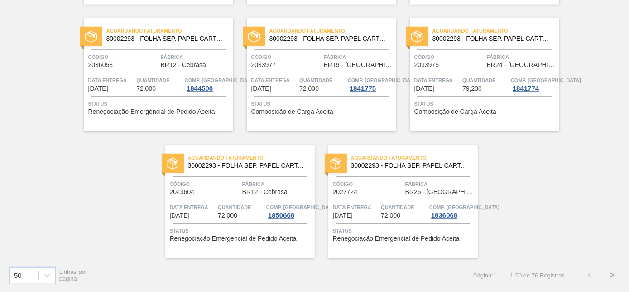
click at [611, 275] on button ">" at bounding box center [612, 274] width 23 height 23
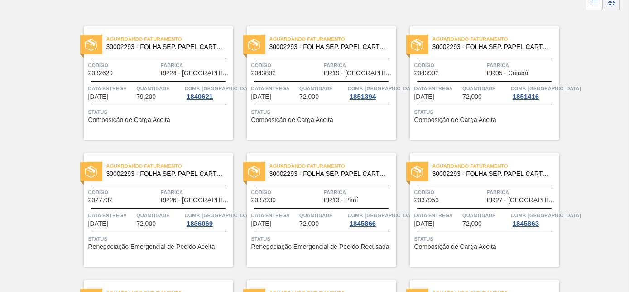
scroll to position [0, 0]
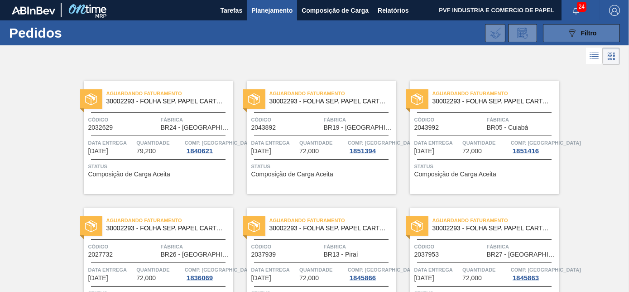
click at [567, 38] on button "089F7B8B-B2A5-4AFE-B5C0-19BA573D28AC Filtro" at bounding box center [581, 33] width 77 height 18
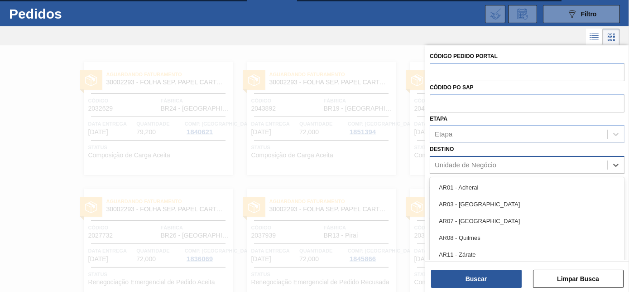
click at [486, 158] on div "Unidade de Negócio" at bounding box center [518, 164] width 177 height 13
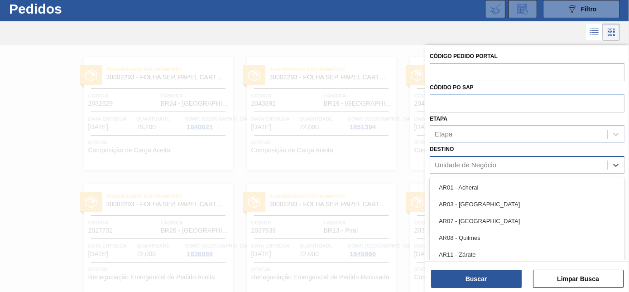
scroll to position [24, 0]
type input "cama"
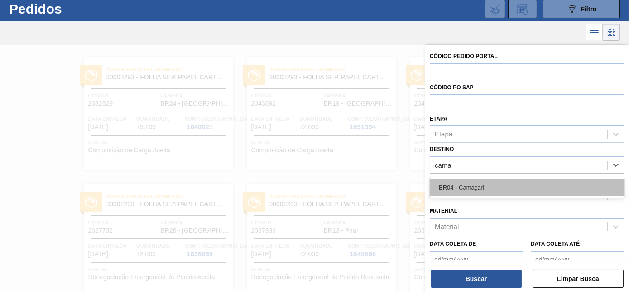
click at [479, 184] on div "BR04 - Camaçari" at bounding box center [527, 187] width 195 height 17
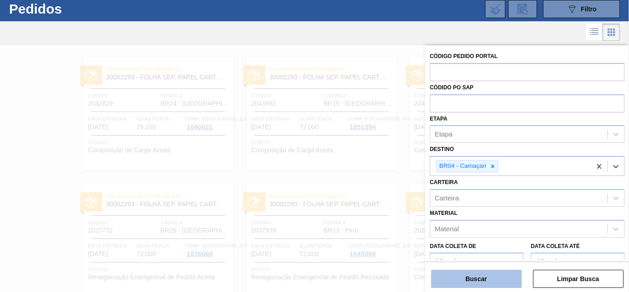
click at [492, 272] on button "Buscar" at bounding box center [476, 278] width 91 height 18
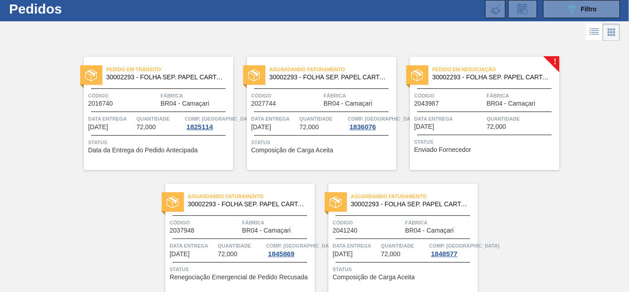
click at [489, 91] on span "Fábrica" at bounding box center [522, 95] width 70 height 9
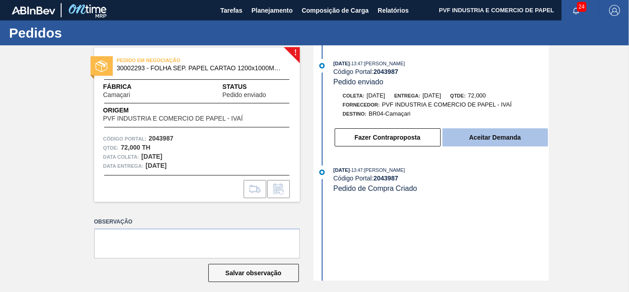
click at [476, 135] on button "Aceitar Demanda" at bounding box center [494, 137] width 105 height 18
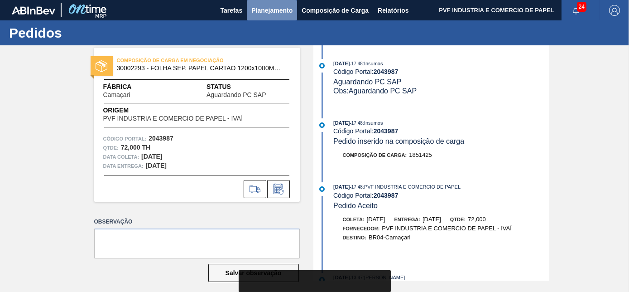
click at [275, 9] on span "Planejamento" at bounding box center [271, 10] width 41 height 11
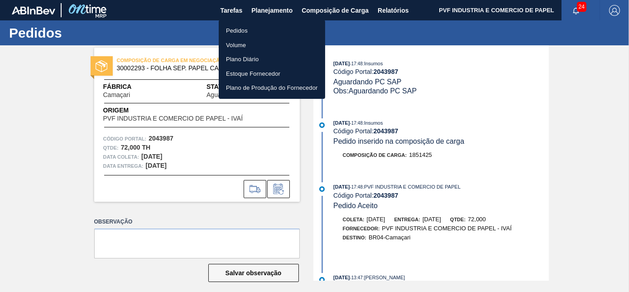
click at [242, 29] on li "Pedidos" at bounding box center [272, 31] width 106 height 14
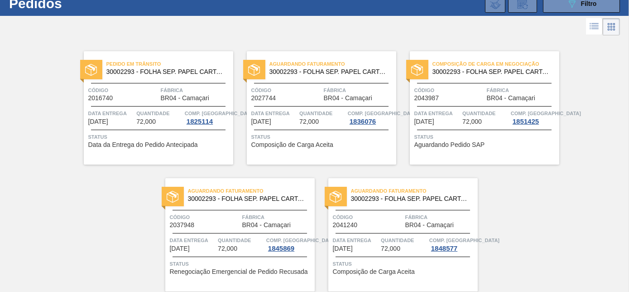
scroll to position [62, 0]
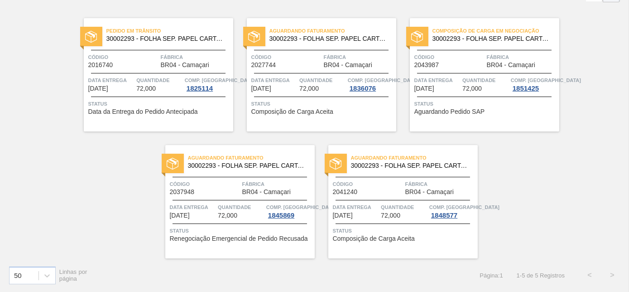
click at [469, 47] on div "Composição de Carga em Negociação 30002293 - FOLHA SEP. PAPEL CARTAO 1200x1000M…" at bounding box center [484, 74] width 149 height 113
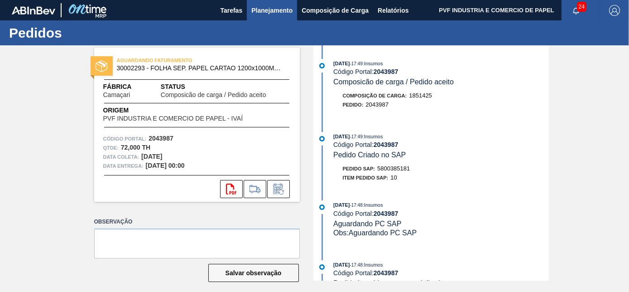
click at [265, 9] on span "Planejamento" at bounding box center [271, 10] width 41 height 11
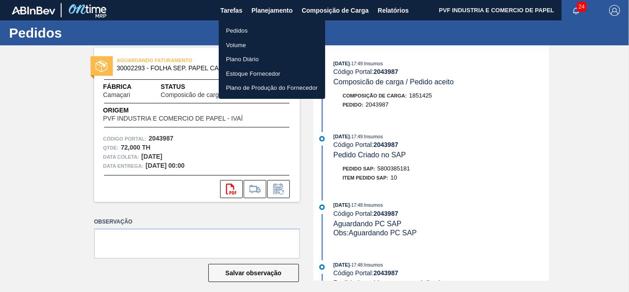
click at [238, 30] on li "Pedidos" at bounding box center [272, 31] width 106 height 14
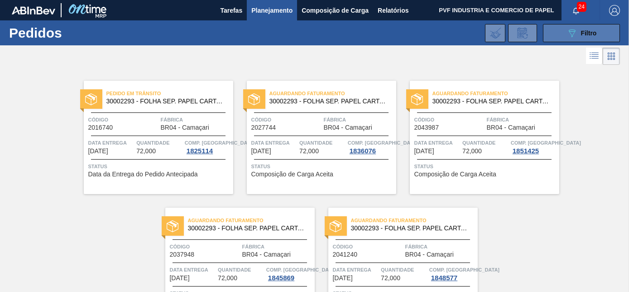
click at [581, 33] on span "Filtro" at bounding box center [589, 32] width 16 height 7
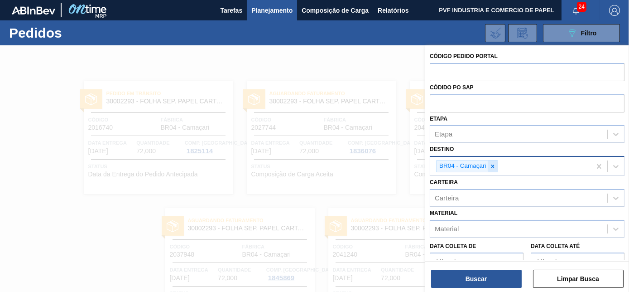
click at [491, 164] on icon at bounding box center [492, 165] width 3 height 3
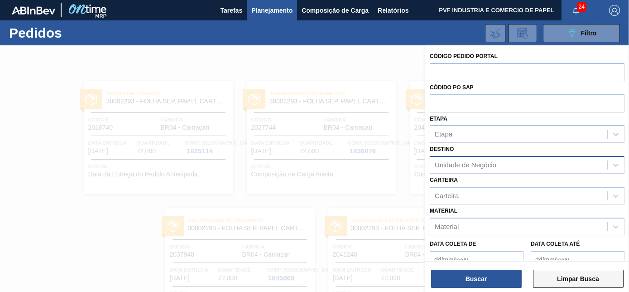
click at [566, 278] on button "Limpar Busca" at bounding box center [578, 278] width 91 height 18
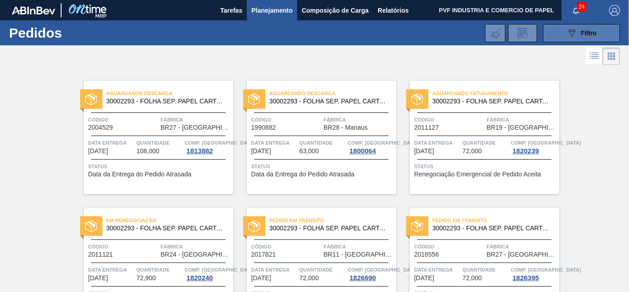
click at [569, 28] on icon "089F7B8B-B2A5-4AFE-B5C0-19BA573D28AC" at bounding box center [571, 33] width 11 height 11
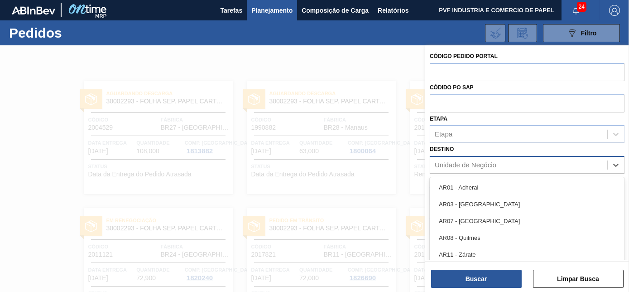
click at [481, 167] on div "Unidade de Negócio" at bounding box center [466, 165] width 62 height 8
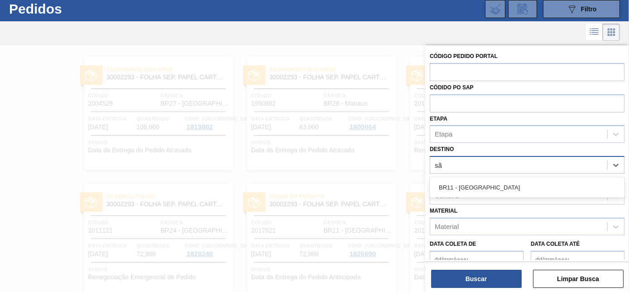
type input "são"
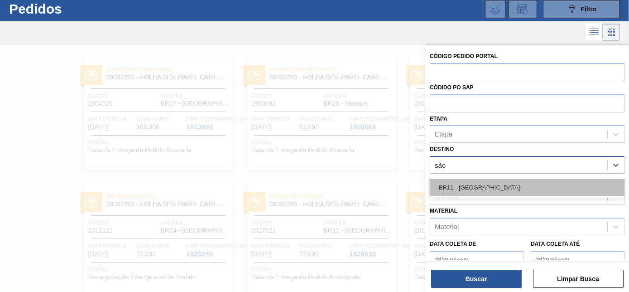
click at [477, 192] on div "BR11 - [GEOGRAPHIC_DATA]" at bounding box center [527, 187] width 195 height 17
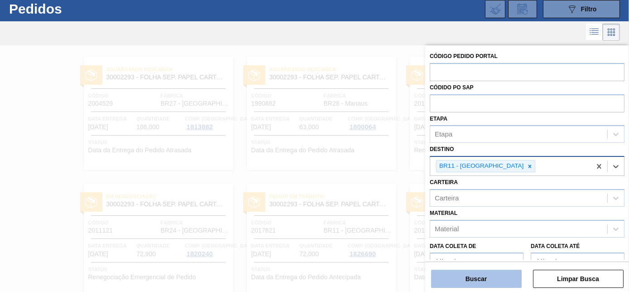
click at [469, 277] on button "Buscar" at bounding box center [476, 278] width 91 height 18
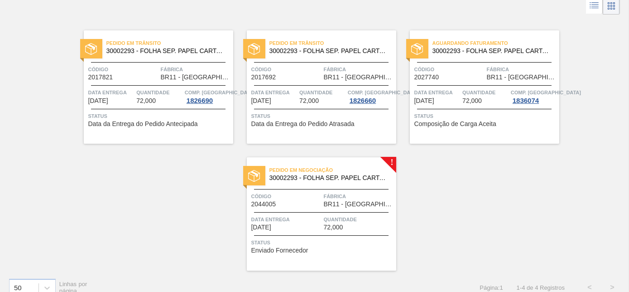
scroll to position [62, 0]
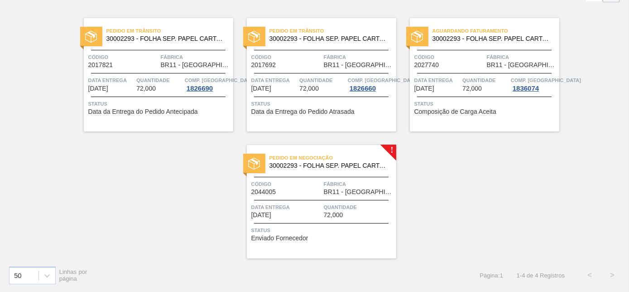
click at [288, 172] on div "Pedido em Negociação 30002293 - FOLHA SEP. PAPEL CARTAO 1200x1000M 350g Código …" at bounding box center [321, 201] width 149 height 113
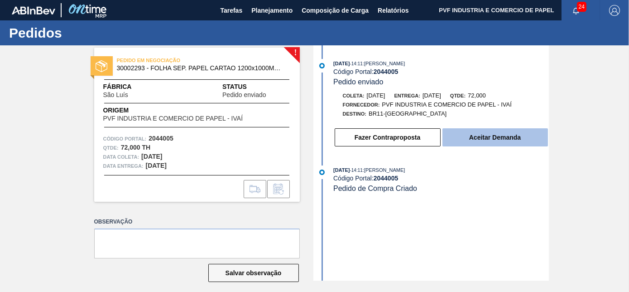
click at [478, 142] on button "Aceitar Demanda" at bounding box center [494, 137] width 105 height 18
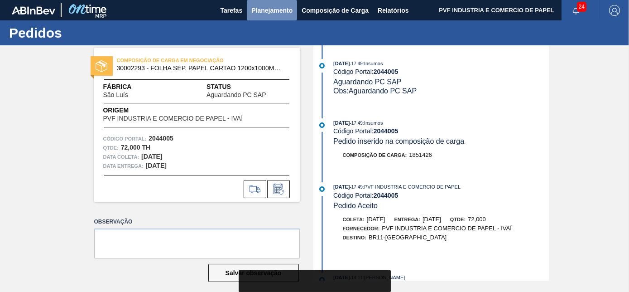
click at [258, 3] on button "Planejamento" at bounding box center [272, 10] width 50 height 20
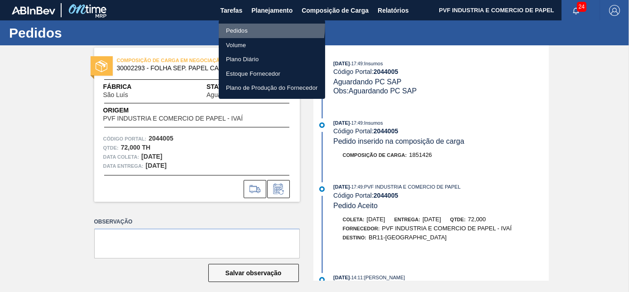
click at [244, 25] on li "Pedidos" at bounding box center [272, 31] width 106 height 14
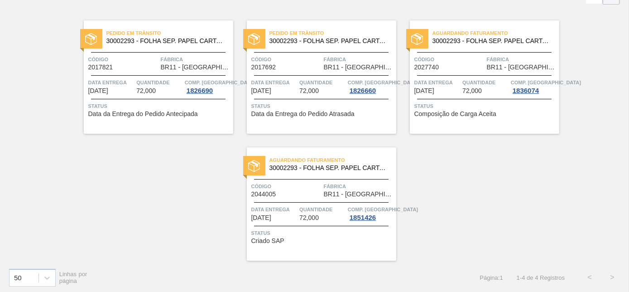
scroll to position [62, 0]
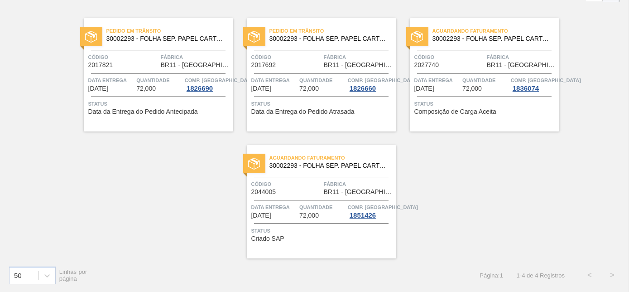
click at [327, 174] on div "Aguardando Faturamento 30002293 - FOLHA SEP. PAPEL CARTAO 1200x1000M 350g Códig…" at bounding box center [321, 201] width 149 height 113
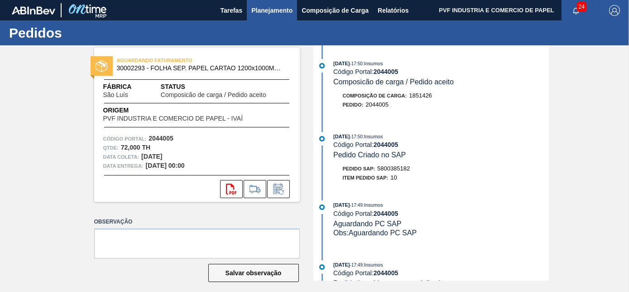
click at [257, 10] on span "Planejamento" at bounding box center [271, 10] width 41 height 11
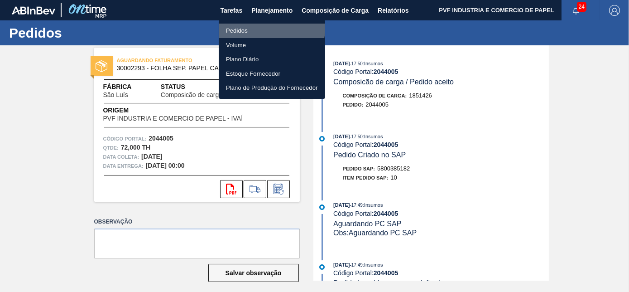
click at [241, 24] on li "Pedidos" at bounding box center [272, 31] width 106 height 14
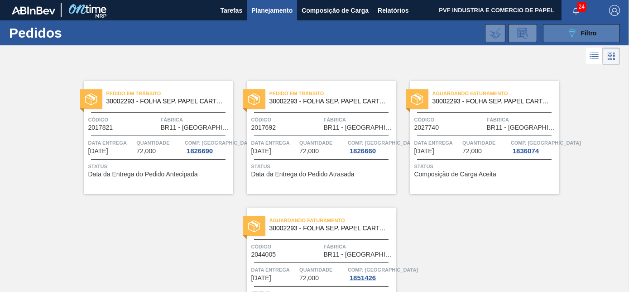
click at [588, 33] on span "Filtro" at bounding box center [589, 32] width 16 height 7
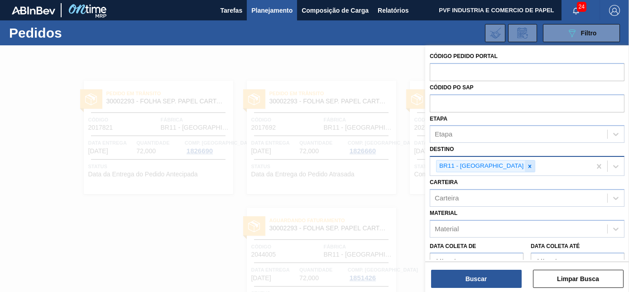
click at [526, 165] on icon at bounding box center [529, 166] width 6 height 6
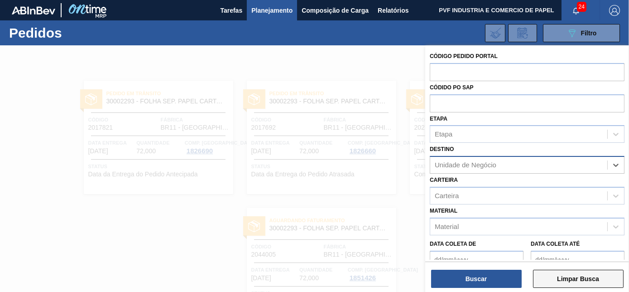
click at [561, 276] on button "Limpar Busca" at bounding box center [578, 278] width 91 height 18
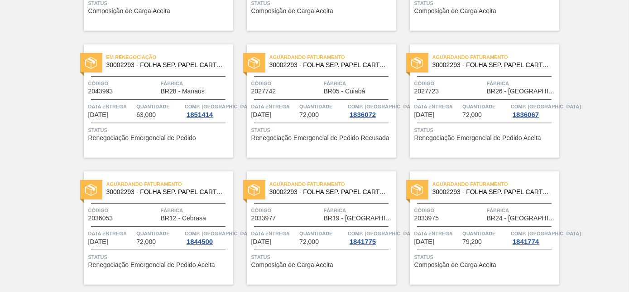
scroll to position [1964, 0]
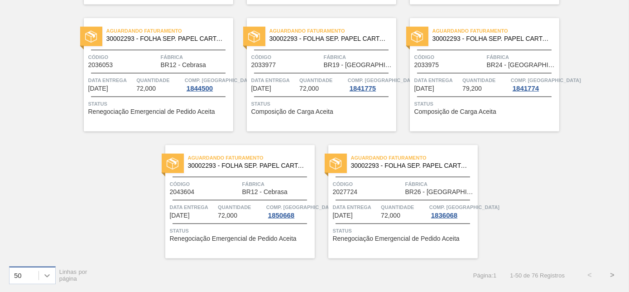
click at [49, 275] on icon at bounding box center [47, 275] width 9 height 9
click at [37, 251] on div "100" at bounding box center [32, 252] width 47 height 17
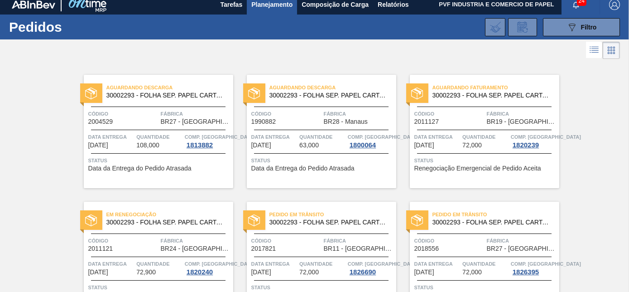
scroll to position [0, 0]
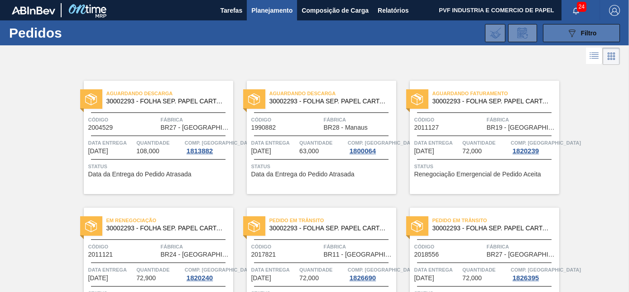
click at [581, 36] on span "Filtro" at bounding box center [589, 32] width 16 height 7
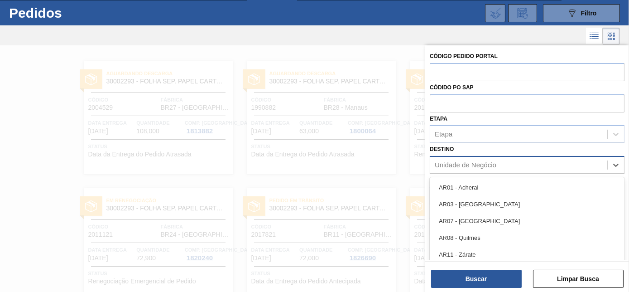
click at [487, 162] on div "Unidade de Negócio" at bounding box center [466, 165] width 62 height 8
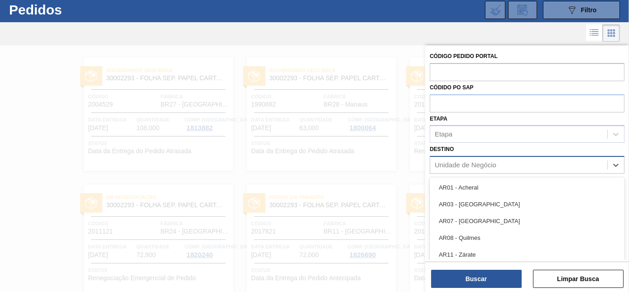
scroll to position [24, 0]
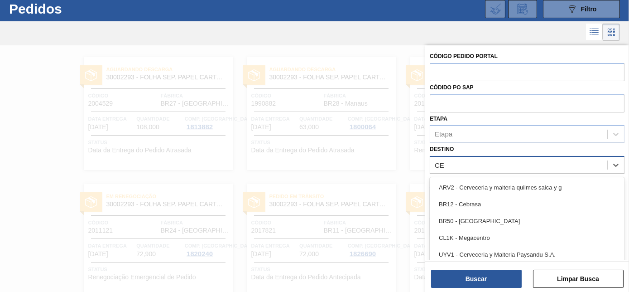
type input "CEB"
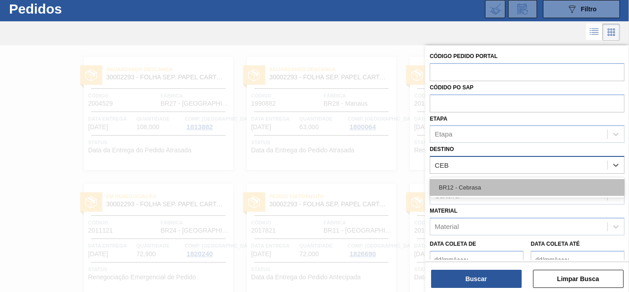
click at [478, 183] on div "BR12 - Cebrasa" at bounding box center [527, 187] width 195 height 17
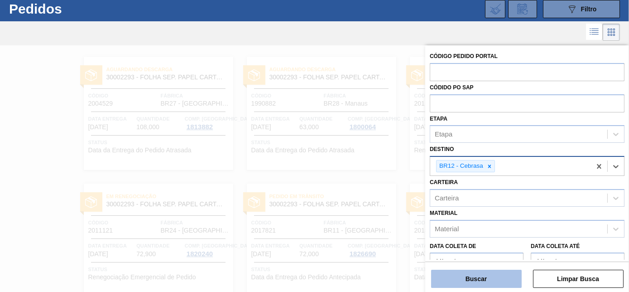
click at [503, 284] on button "Buscar" at bounding box center [476, 278] width 91 height 18
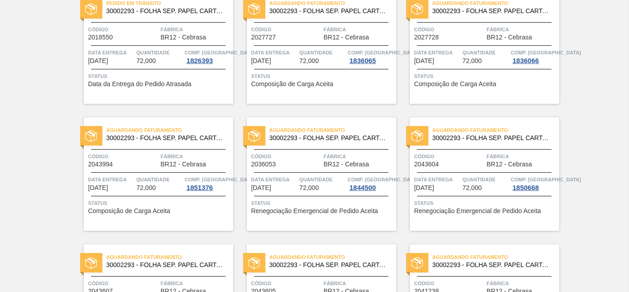
scroll to position [189, 0]
